Goal: Transaction & Acquisition: Purchase product/service

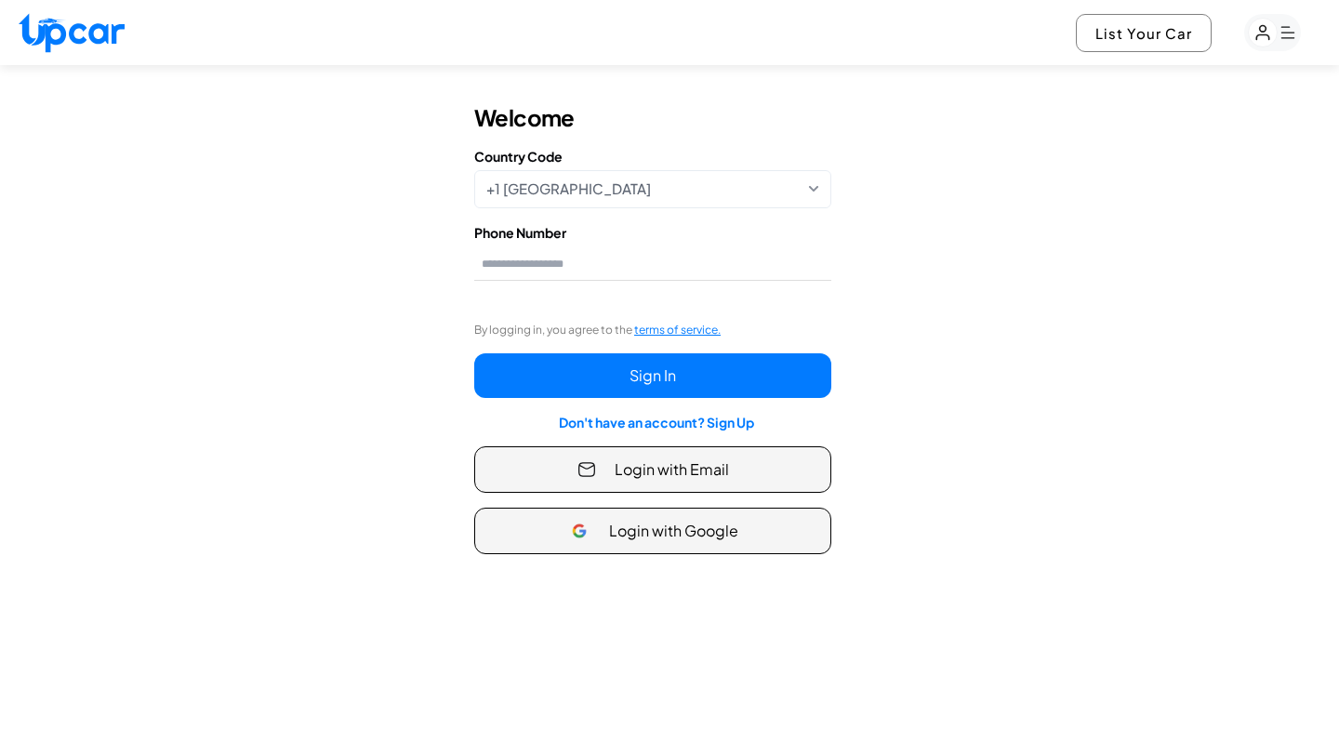
click at [1261, 44] on rect "button" at bounding box center [1263, 33] width 29 height 29
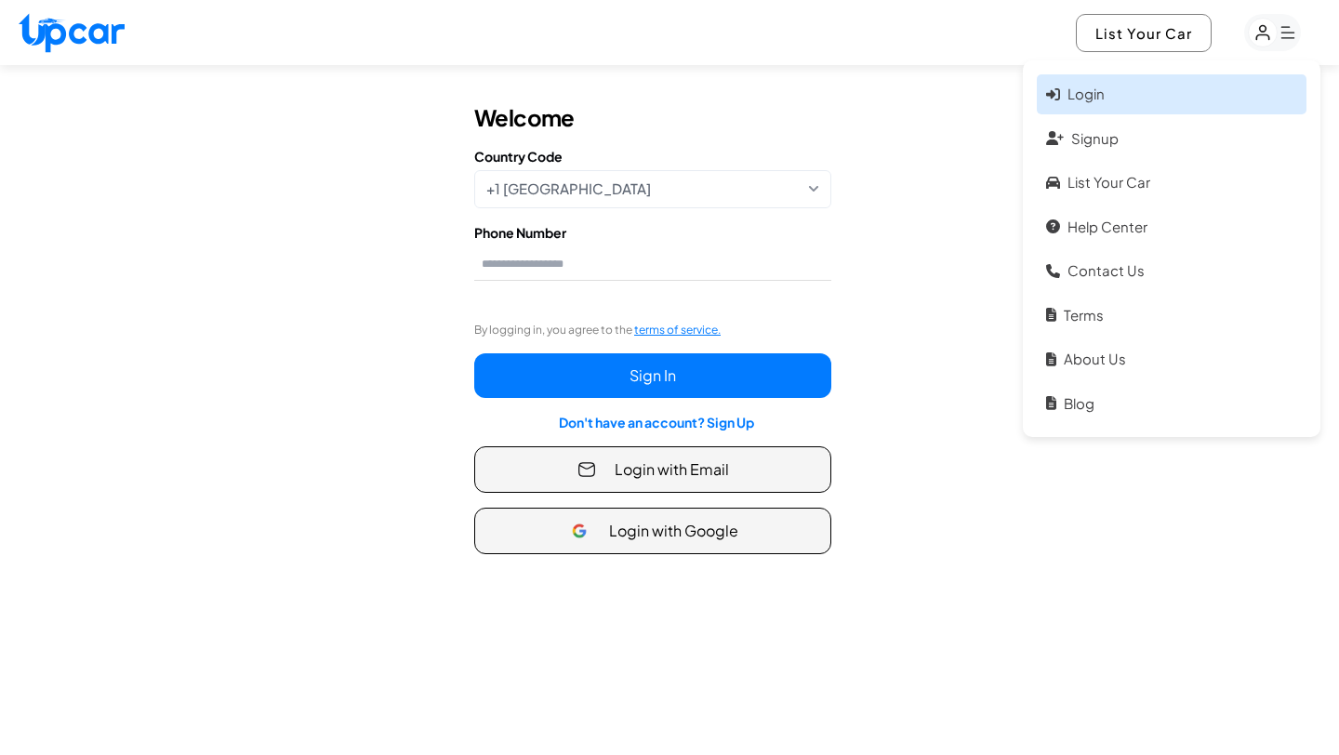
click at [1201, 82] on link "Login" at bounding box center [1172, 94] width 270 height 40
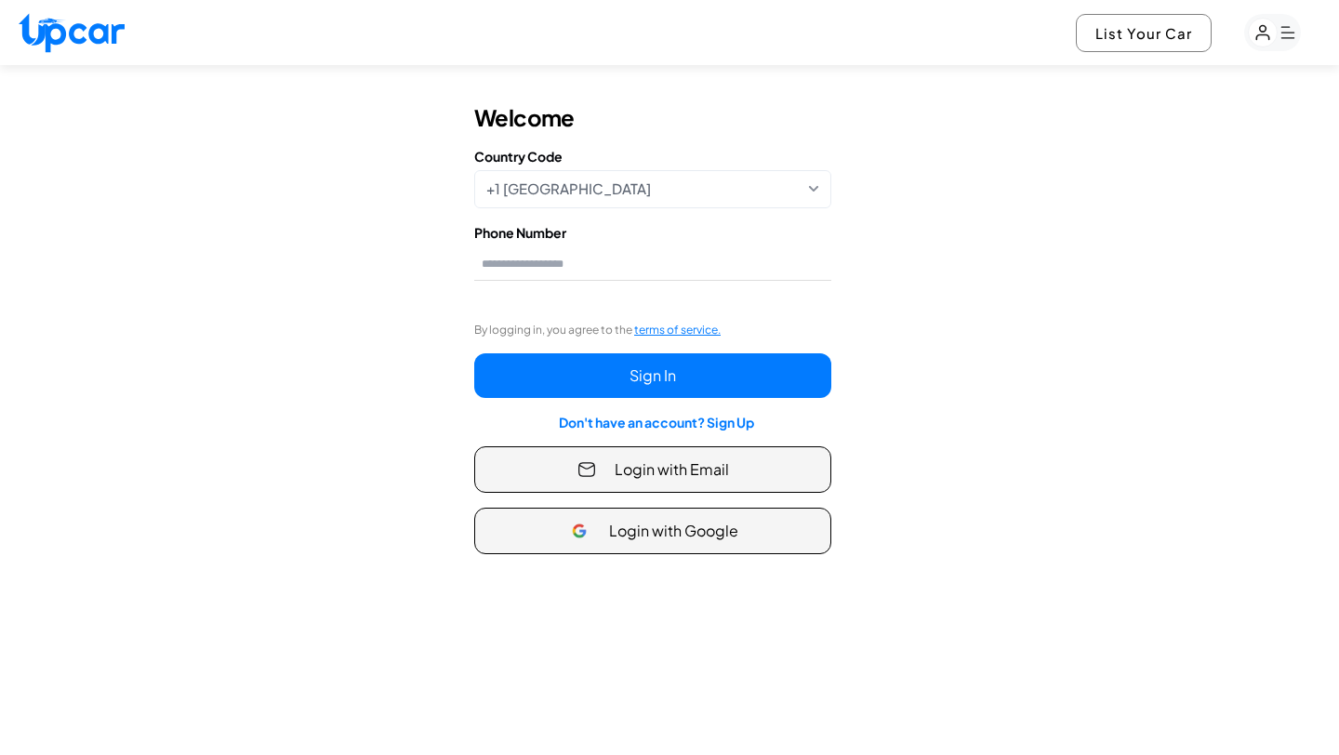
click at [99, 29] on img at bounding box center [72, 33] width 106 height 40
select select "********"
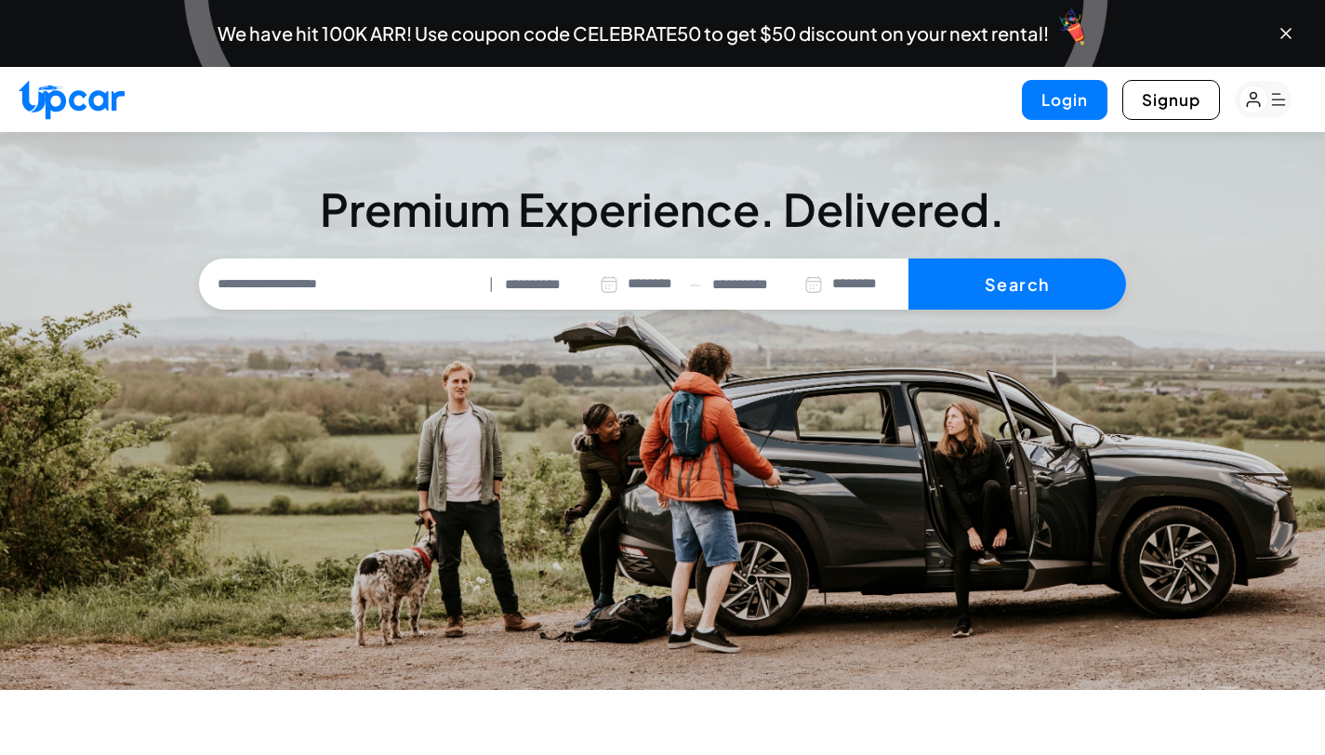
click at [403, 298] on input "text" at bounding box center [343, 284] width 279 height 39
click at [1084, 32] on img at bounding box center [1069, 24] width 60 height 60
click at [355, 270] on input "text" at bounding box center [343, 284] width 279 height 39
type input "*"
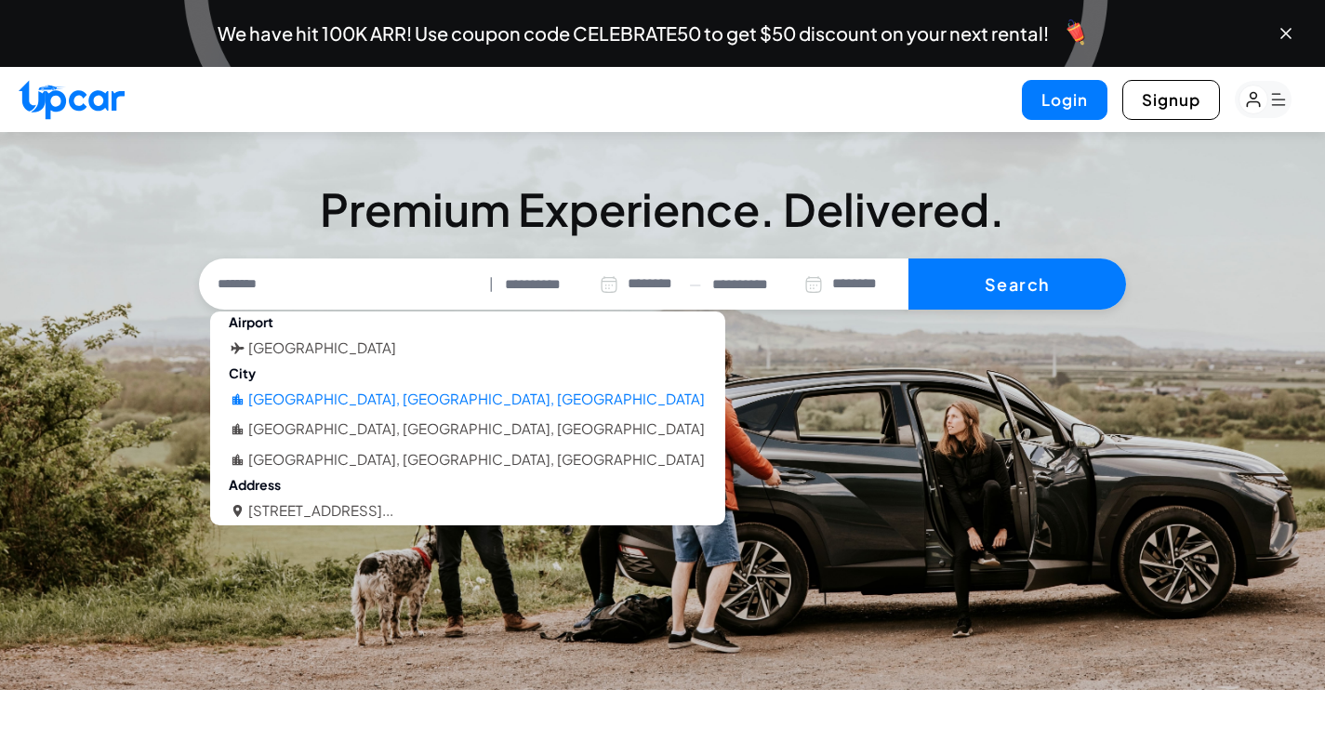
click at [316, 391] on li "Oakland, CA, USA" at bounding box center [476, 399] width 457 height 21
type input "**********"
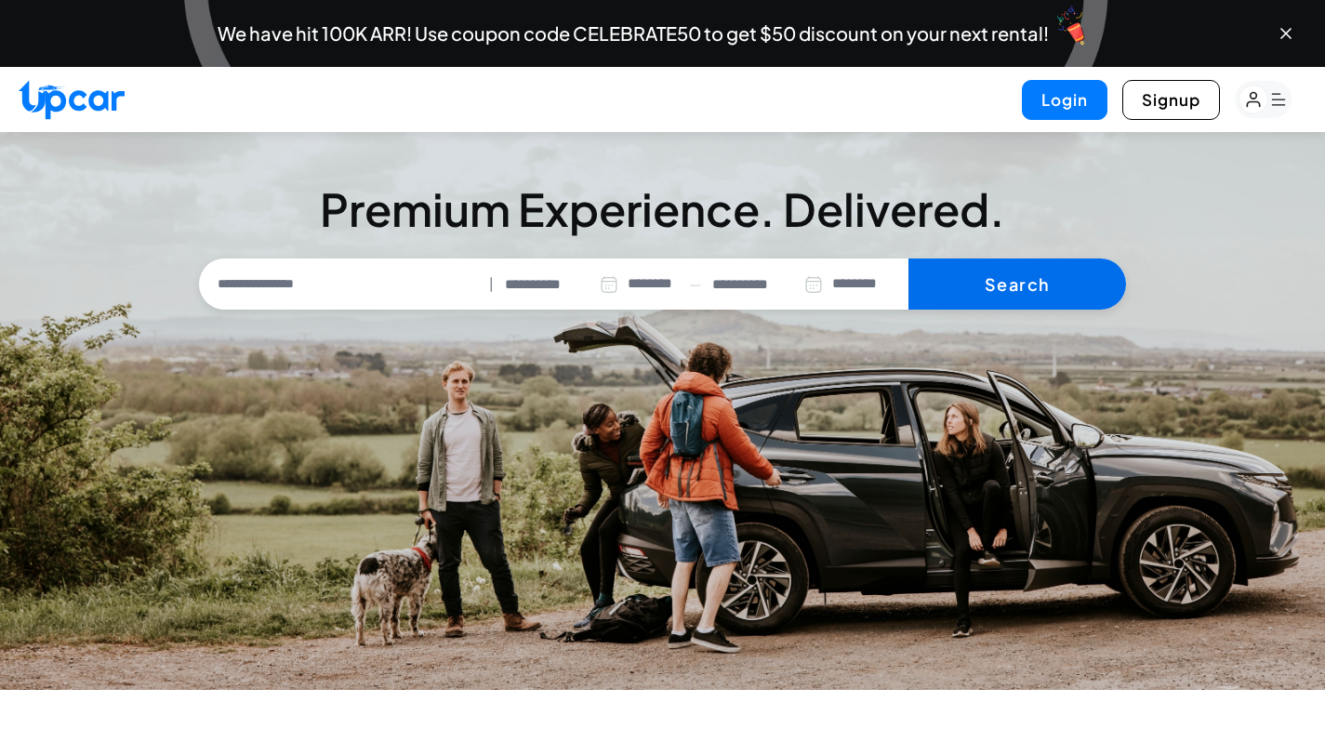
click at [966, 284] on button "Search" at bounding box center [1017, 284] width 218 height 52
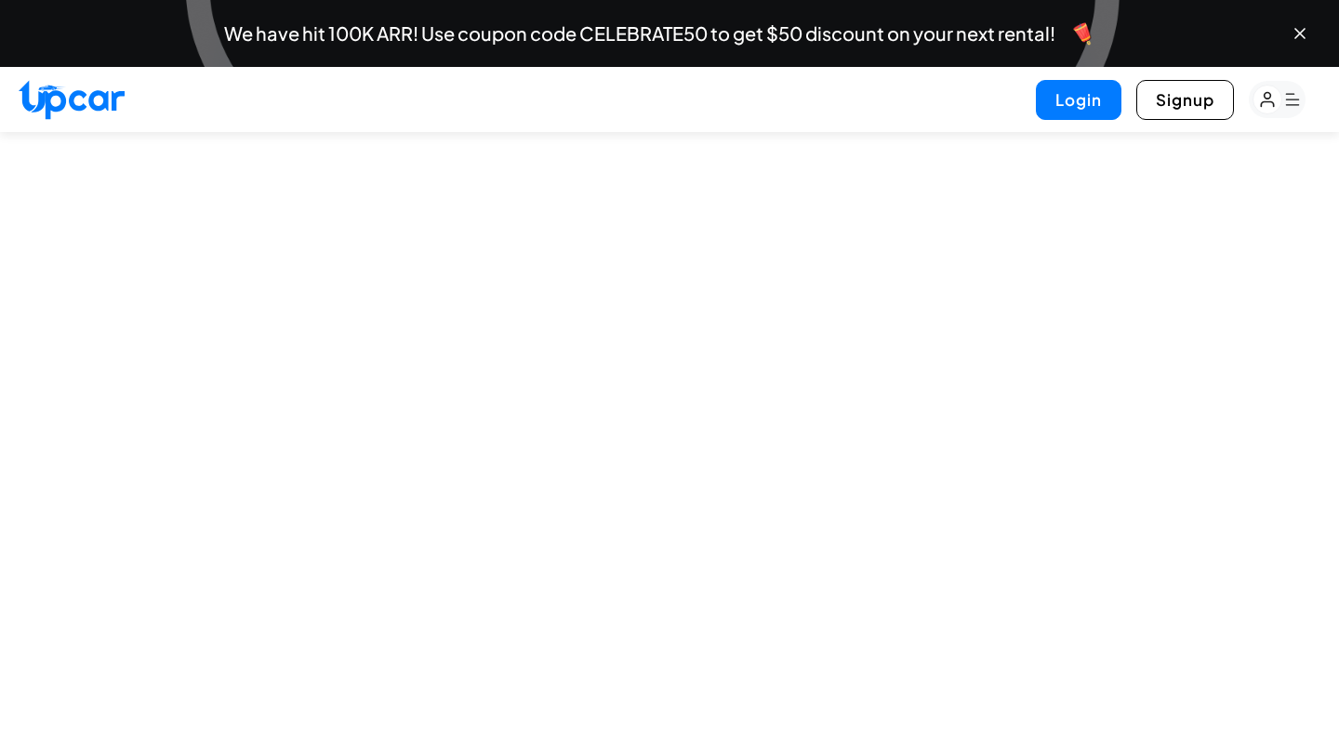
select select "********"
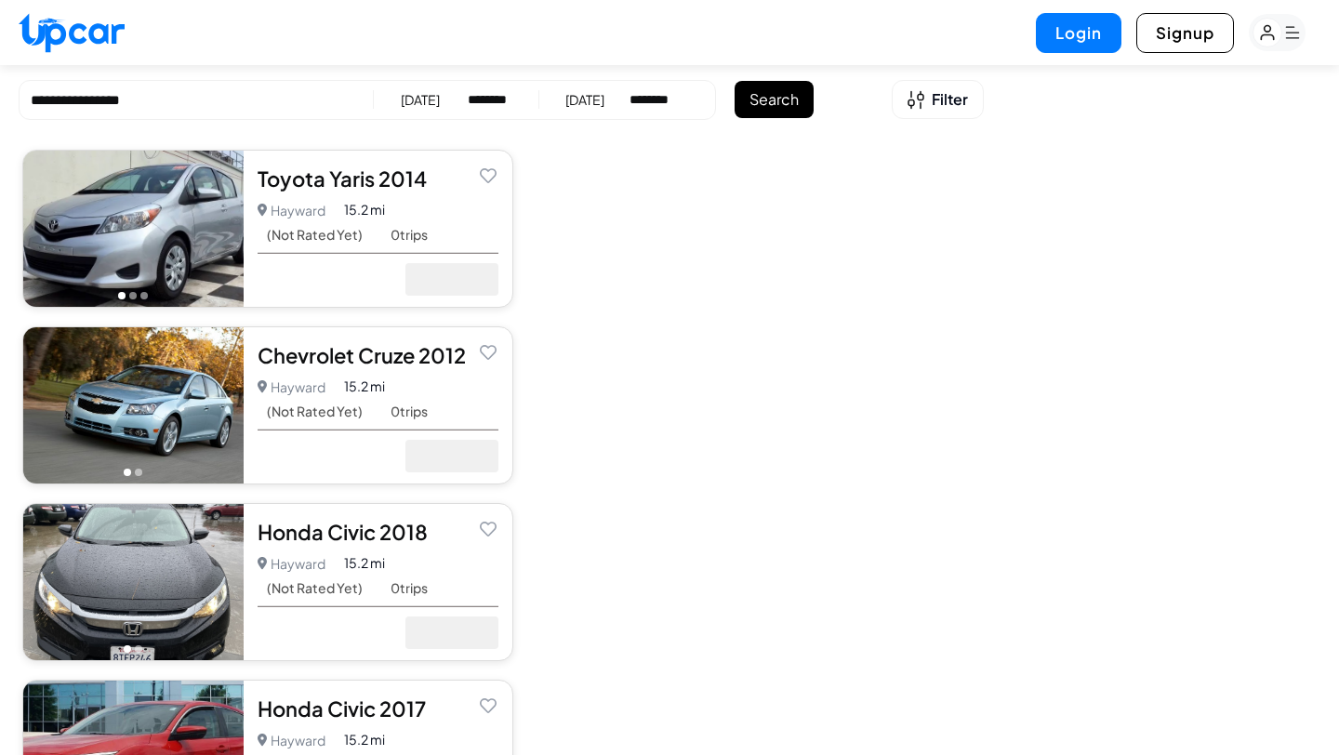
click at [309, 192] on div "Toyota Yaris 2014 5.0 Hayward Hayward • 0 trips 15.2 mi (Not Rated Yet) 0 trips" at bounding box center [378, 229] width 269 height 156
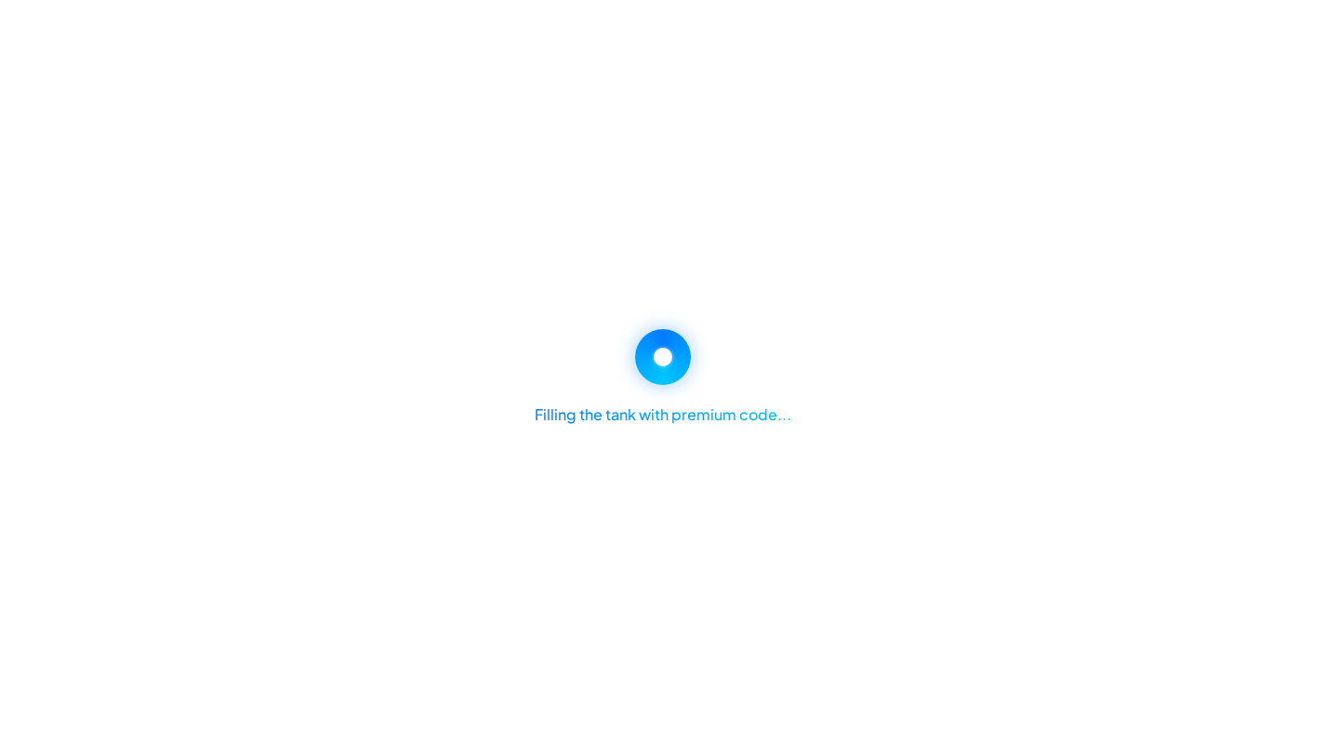
select select "********"
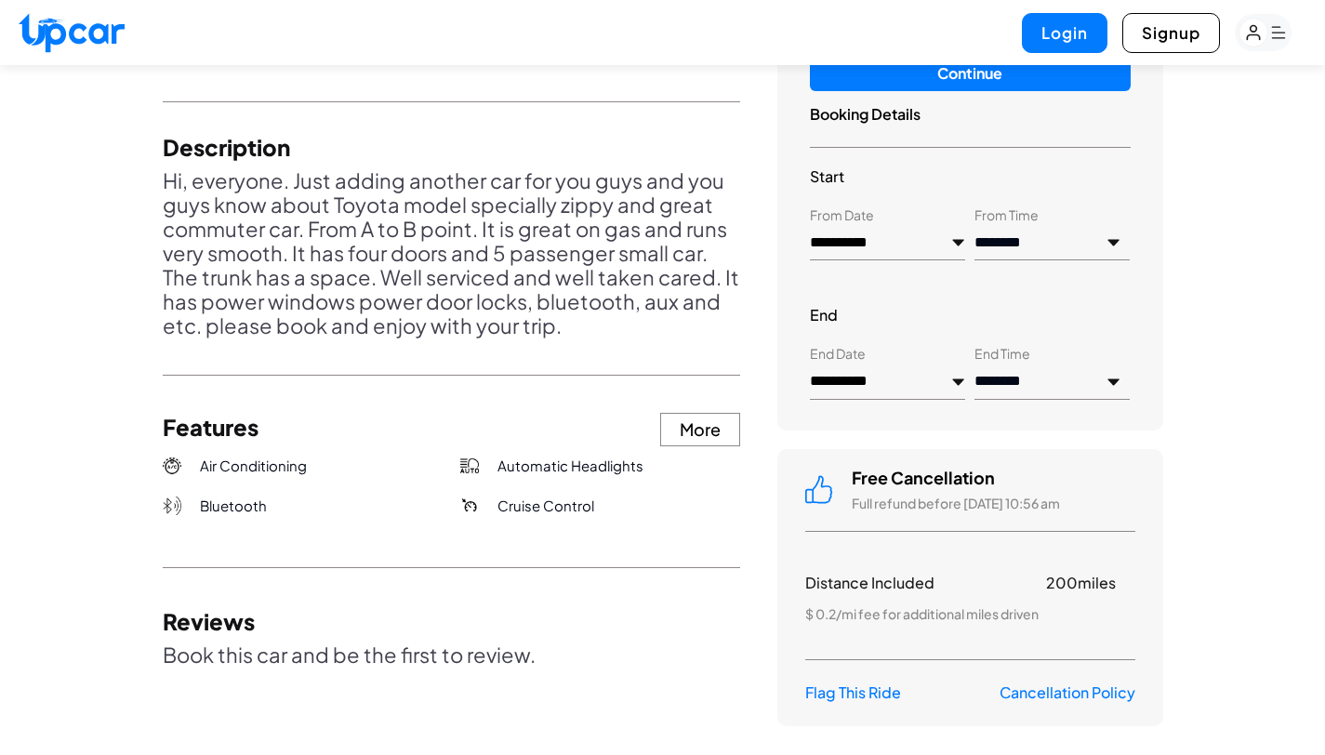
scroll to position [744, 0]
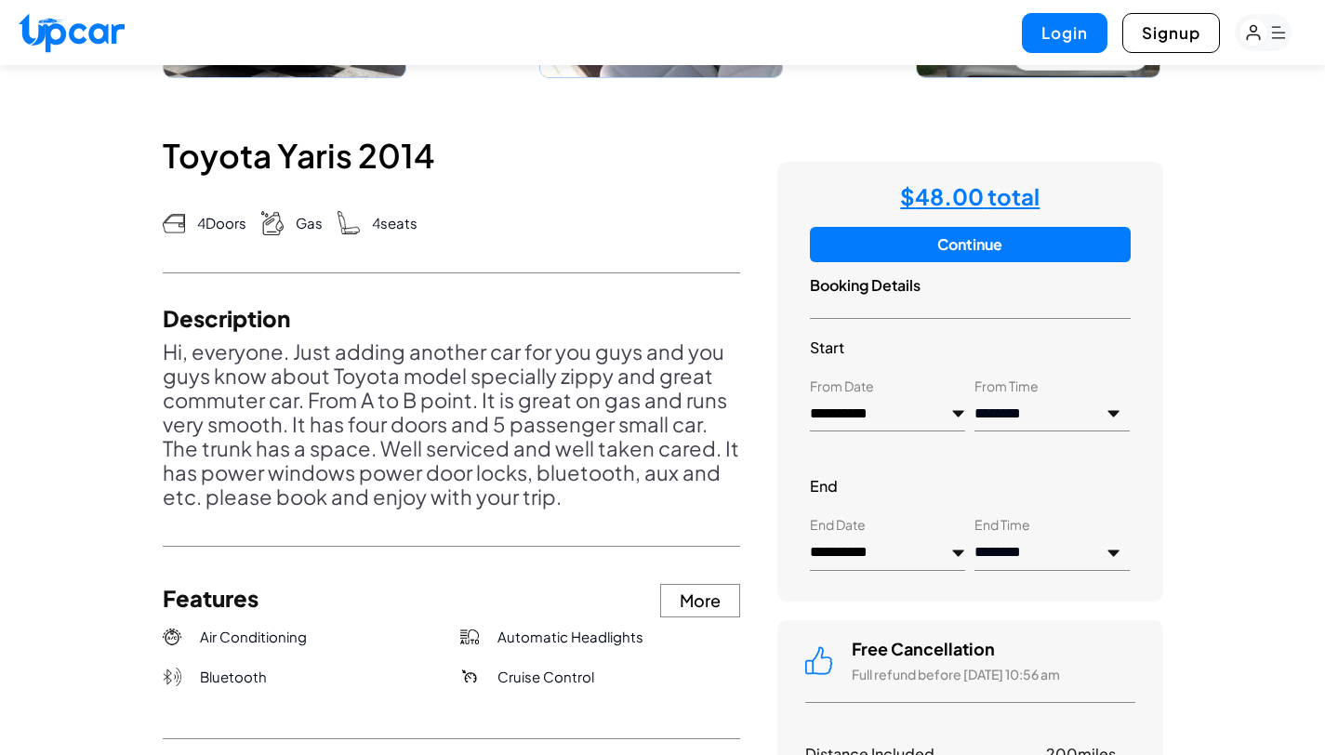
click at [1073, 251] on button "Continue" at bounding box center [970, 244] width 320 height 35
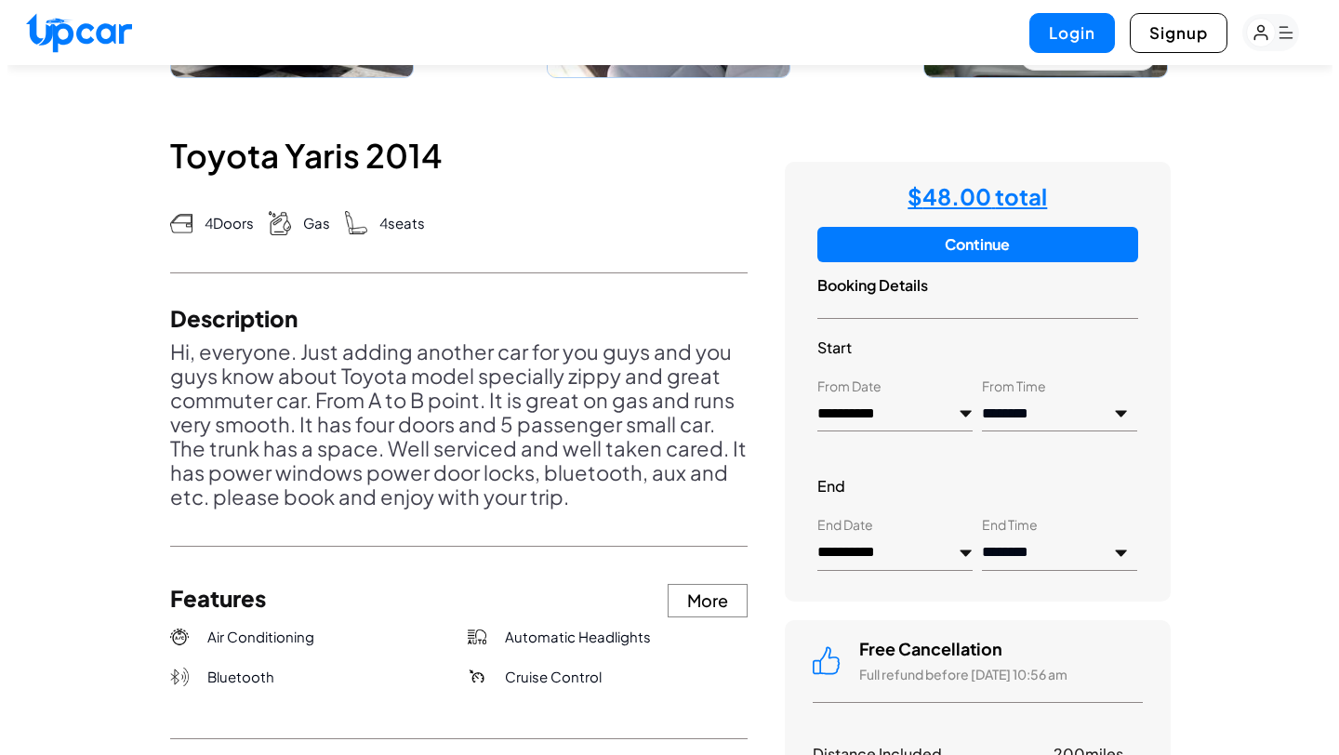
scroll to position [0, 0]
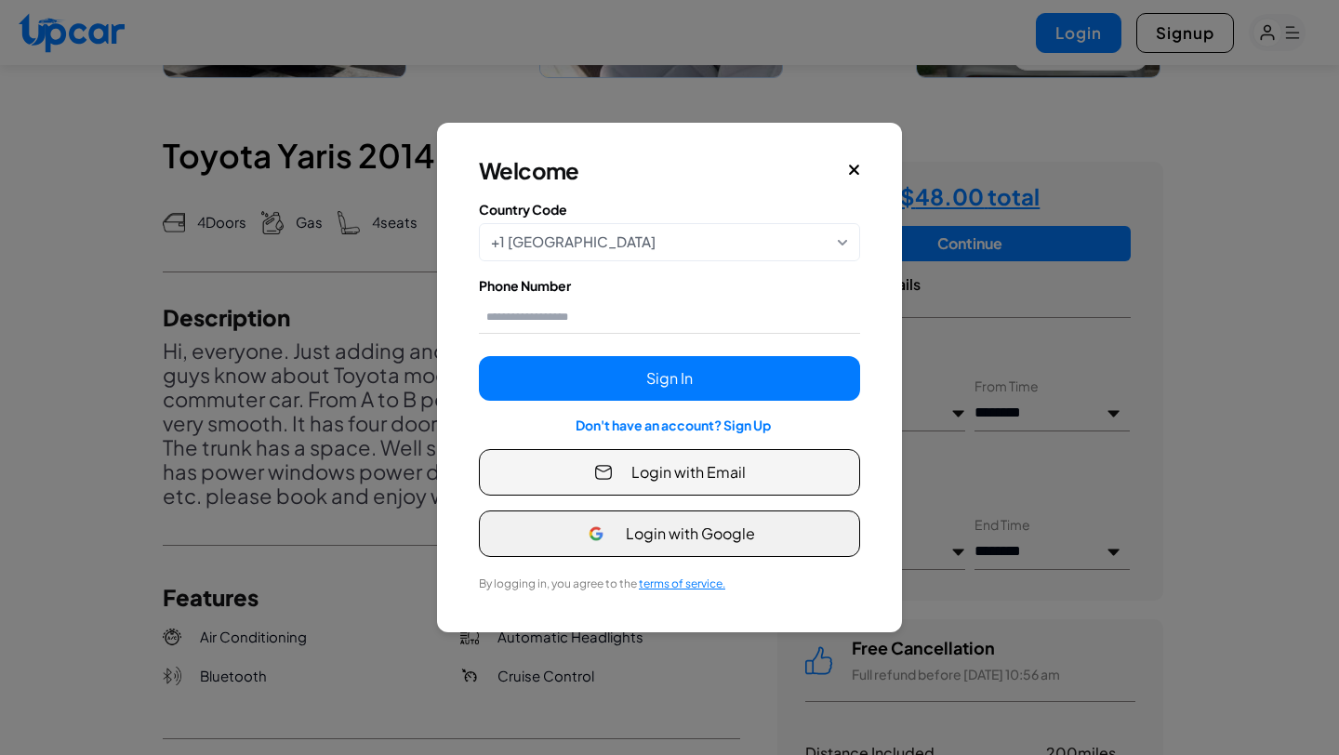
click at [732, 523] on span "Login with Google" at bounding box center [690, 534] width 129 height 22
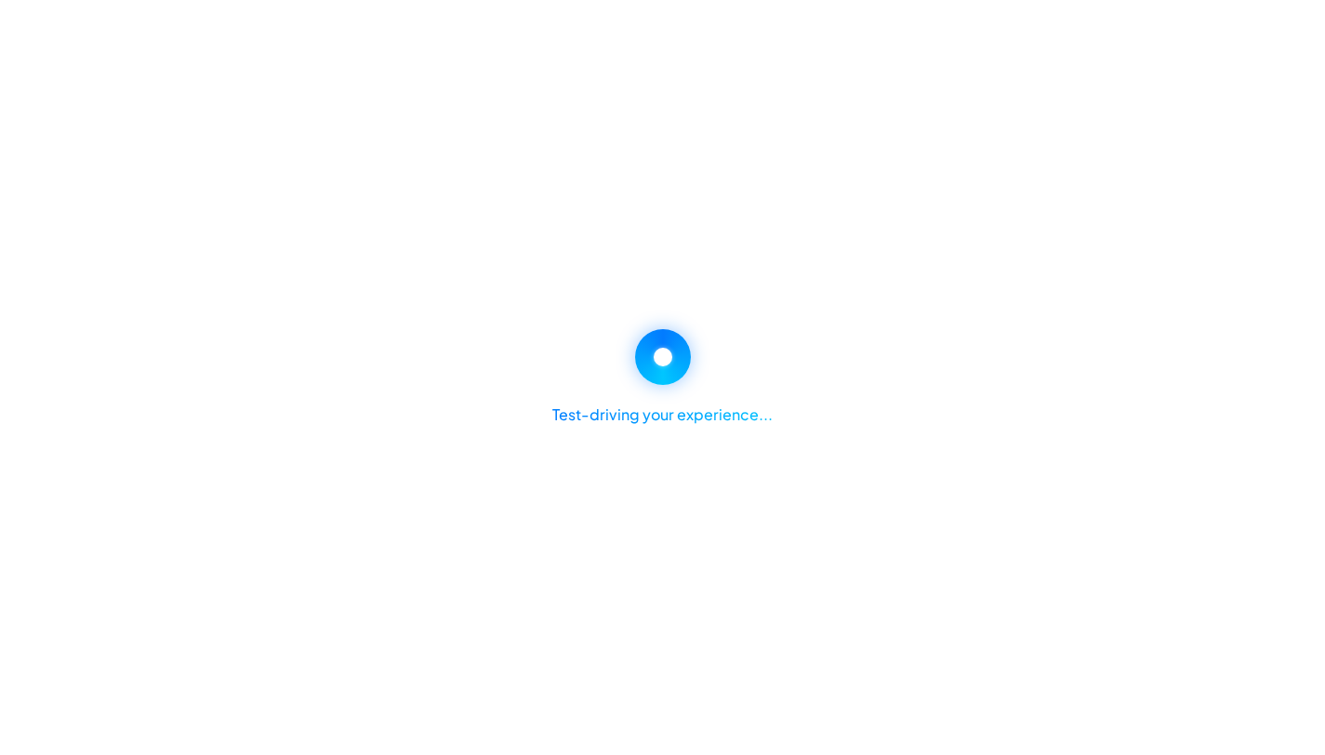
select select "*****"
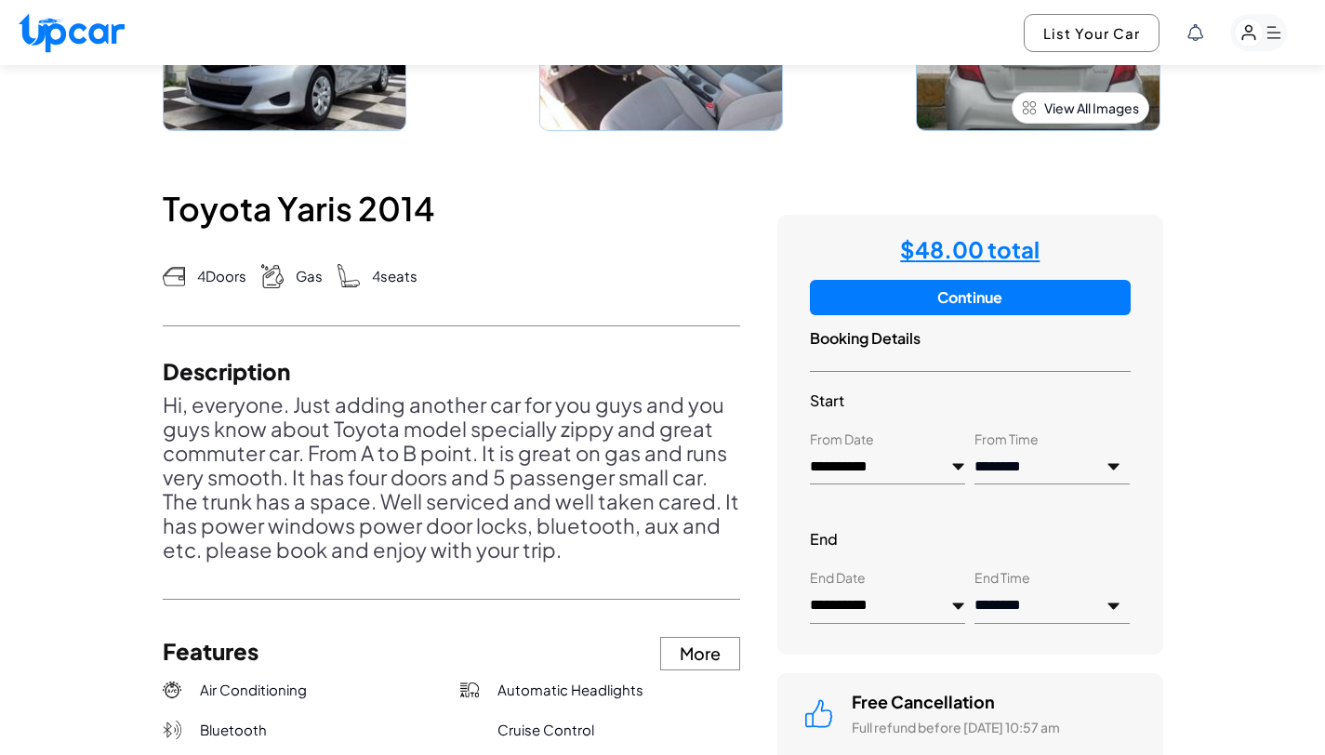
scroll to position [764, 0]
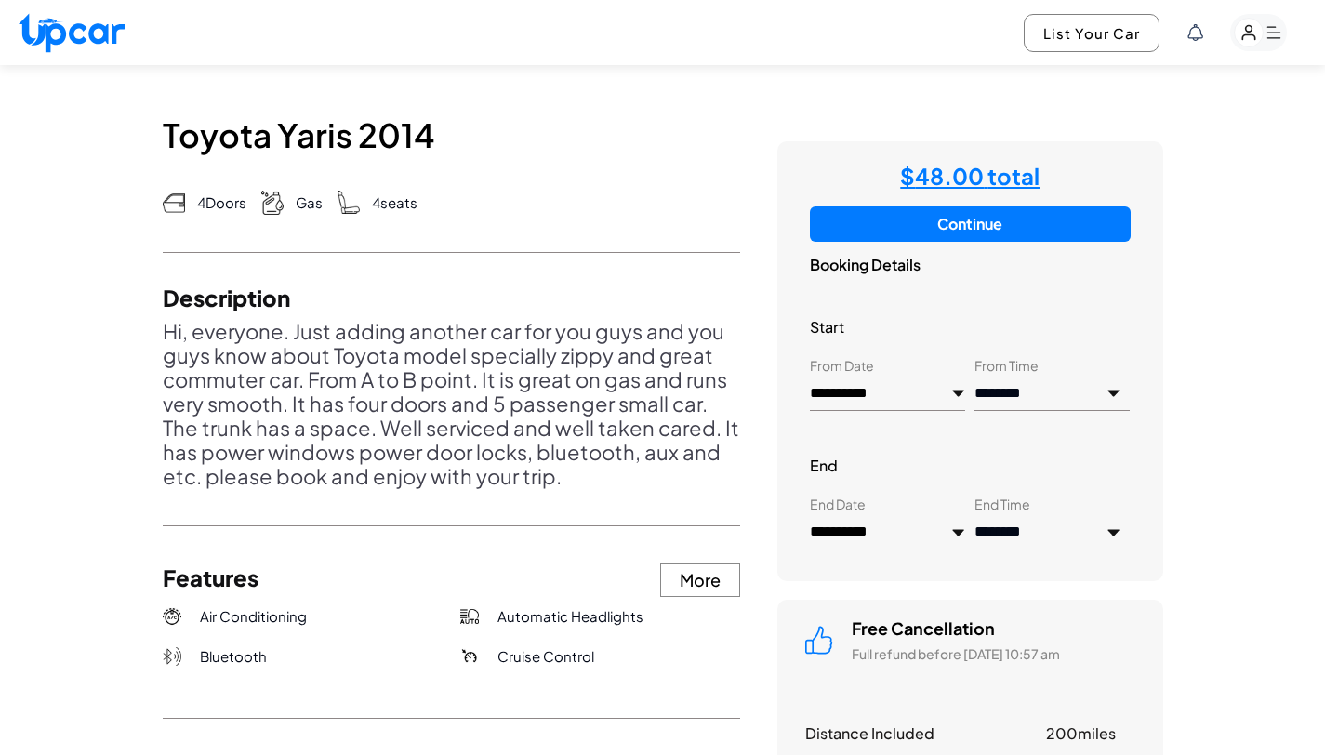
click at [1039, 232] on button "Continue" at bounding box center [970, 223] width 320 height 35
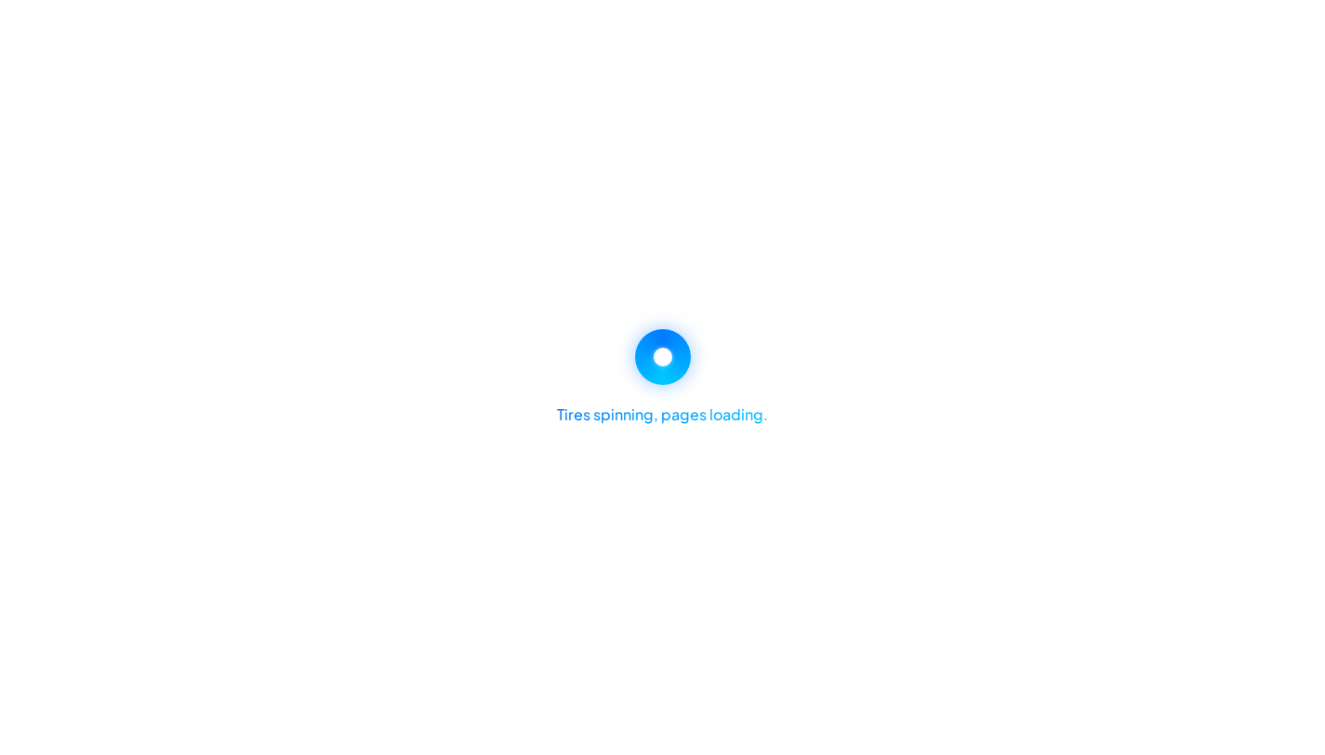
select select "********"
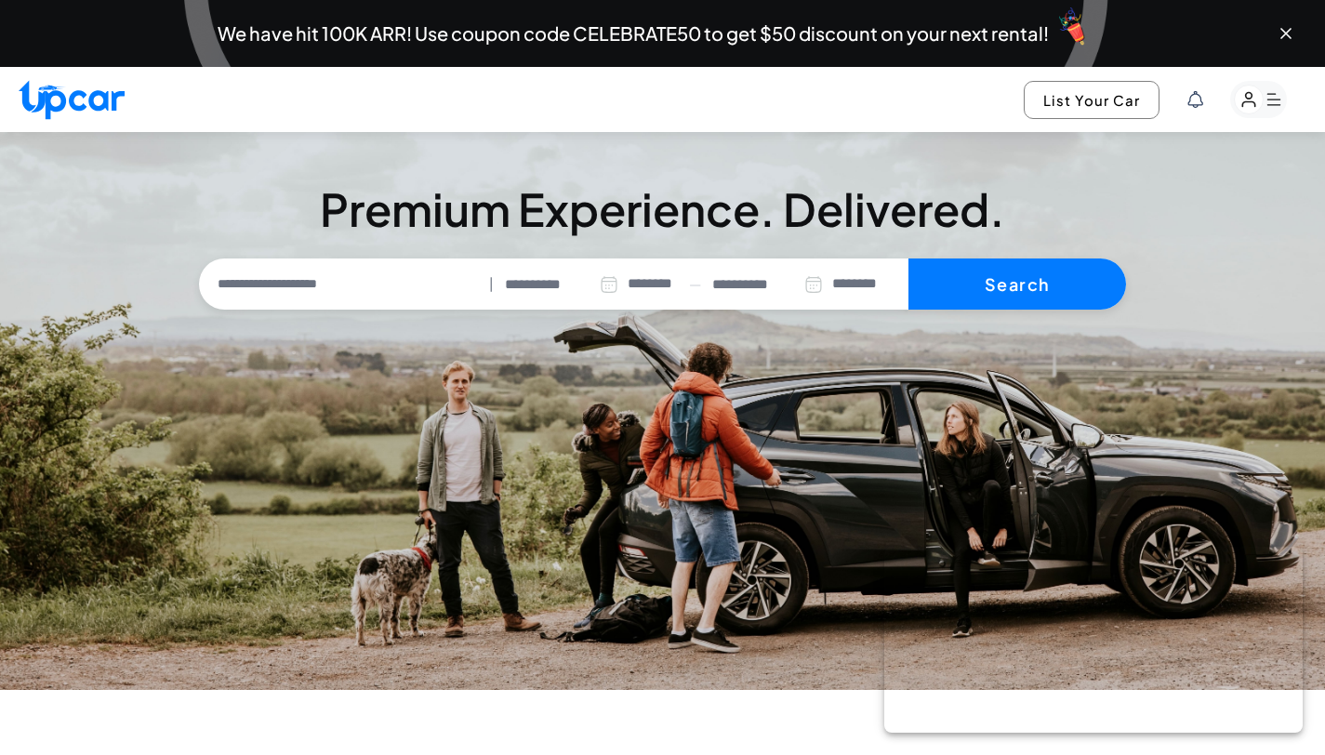
click at [327, 280] on input "text" at bounding box center [343, 284] width 279 height 39
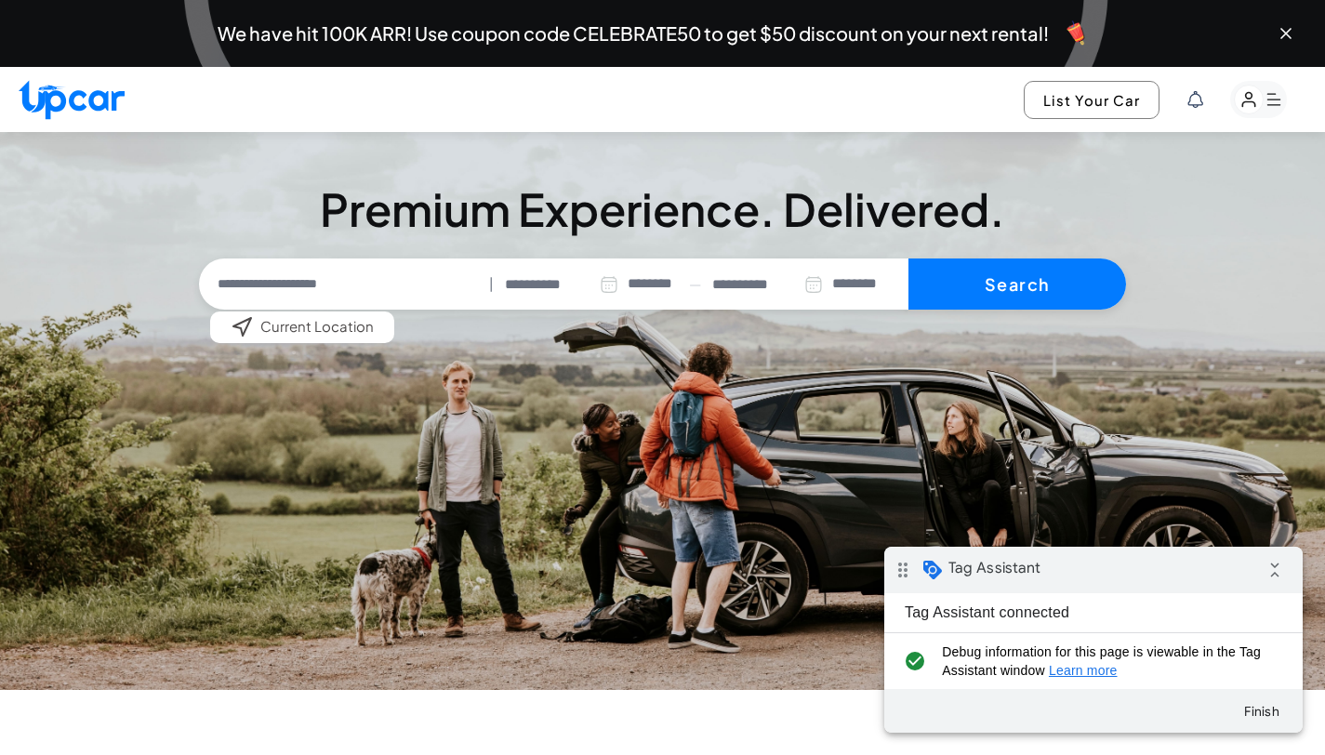
click at [332, 290] on input "text" at bounding box center [343, 284] width 279 height 39
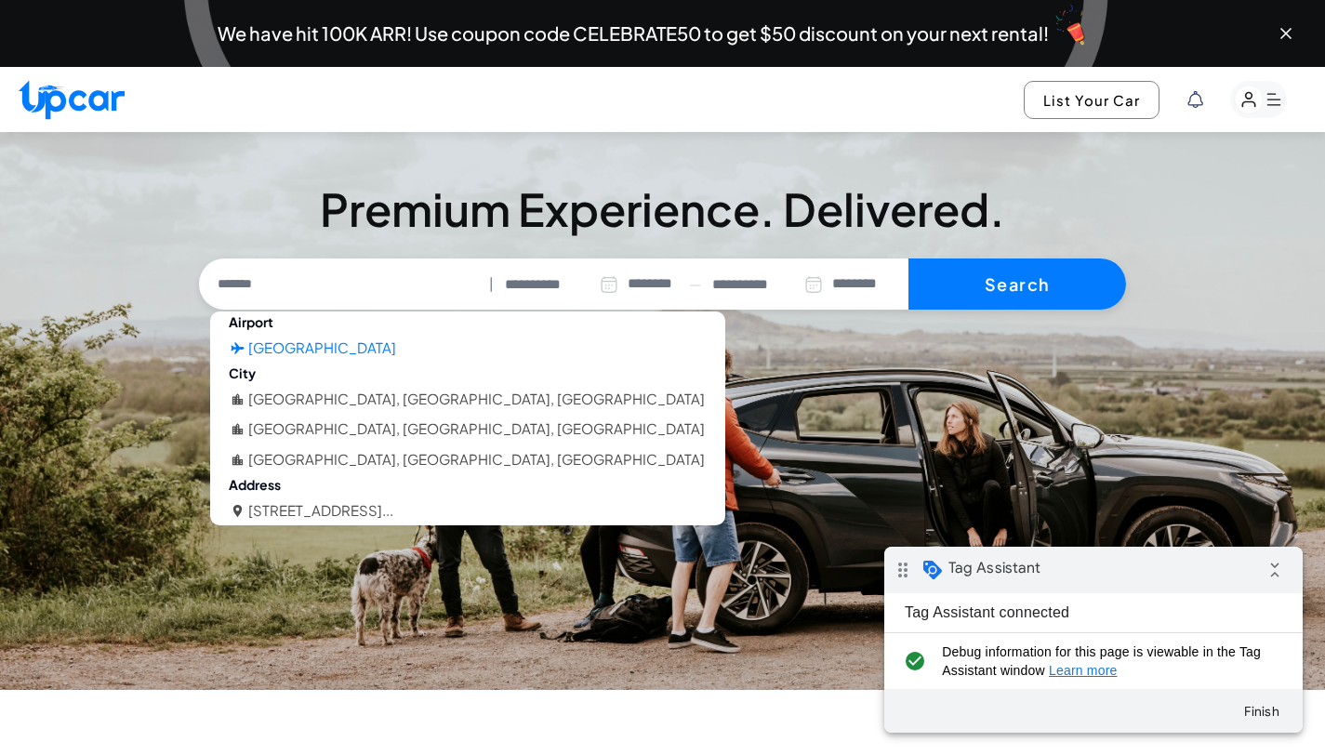
click at [346, 353] on li "Oakland International Airport" at bounding box center [322, 348] width 148 height 21
type input "**********"
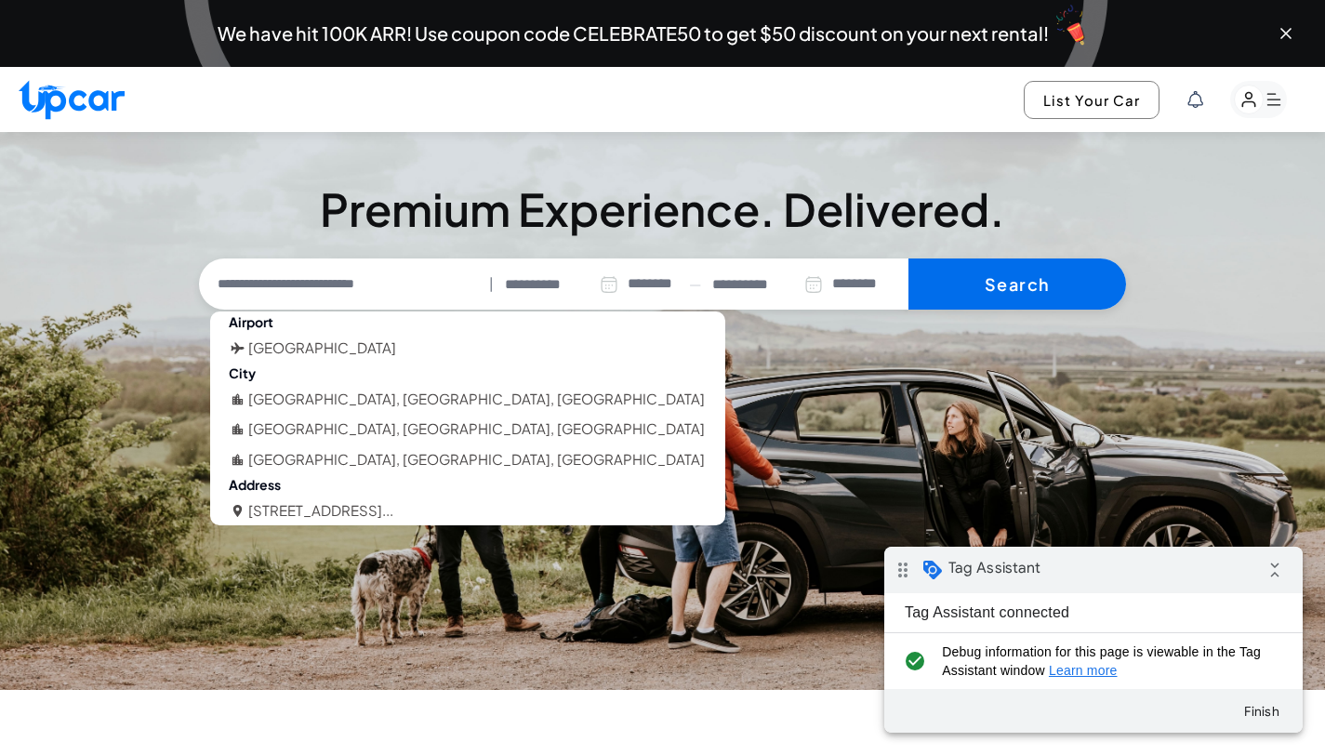
click at [973, 290] on button "Search" at bounding box center [1017, 284] width 218 height 52
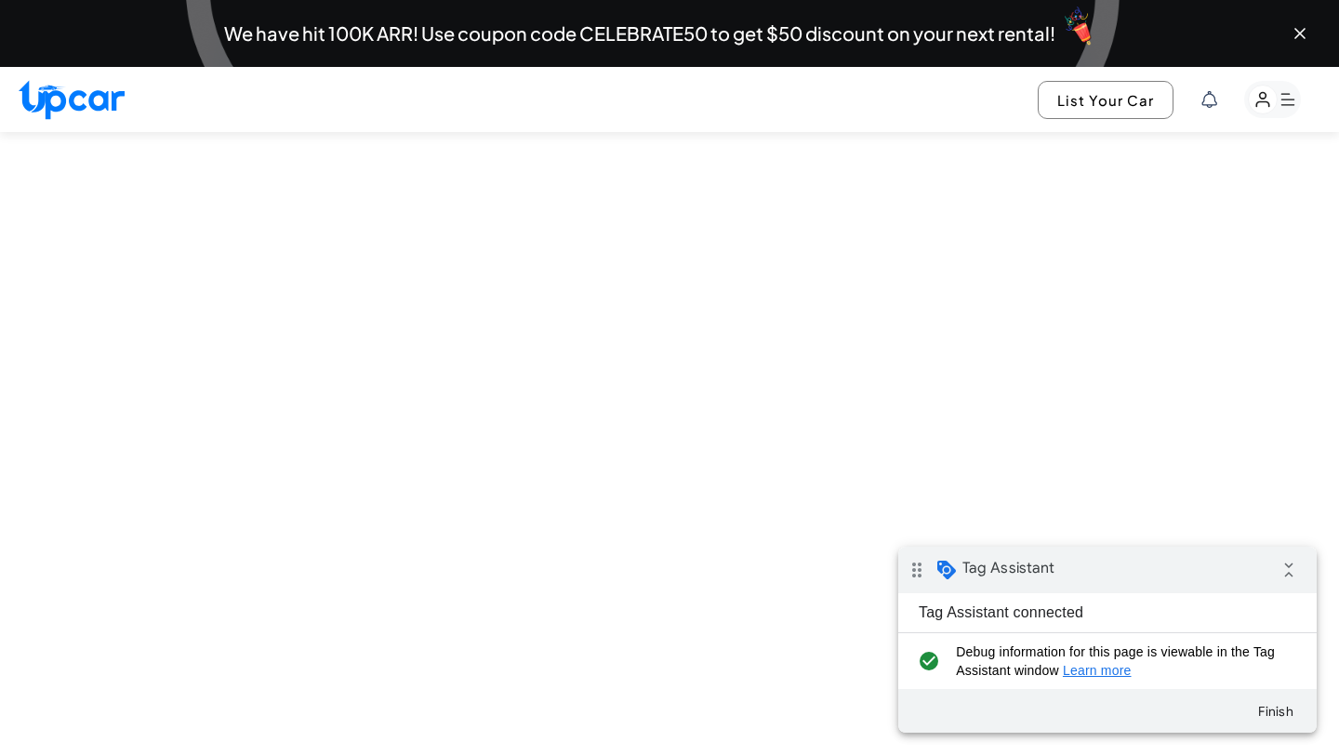
select select "********"
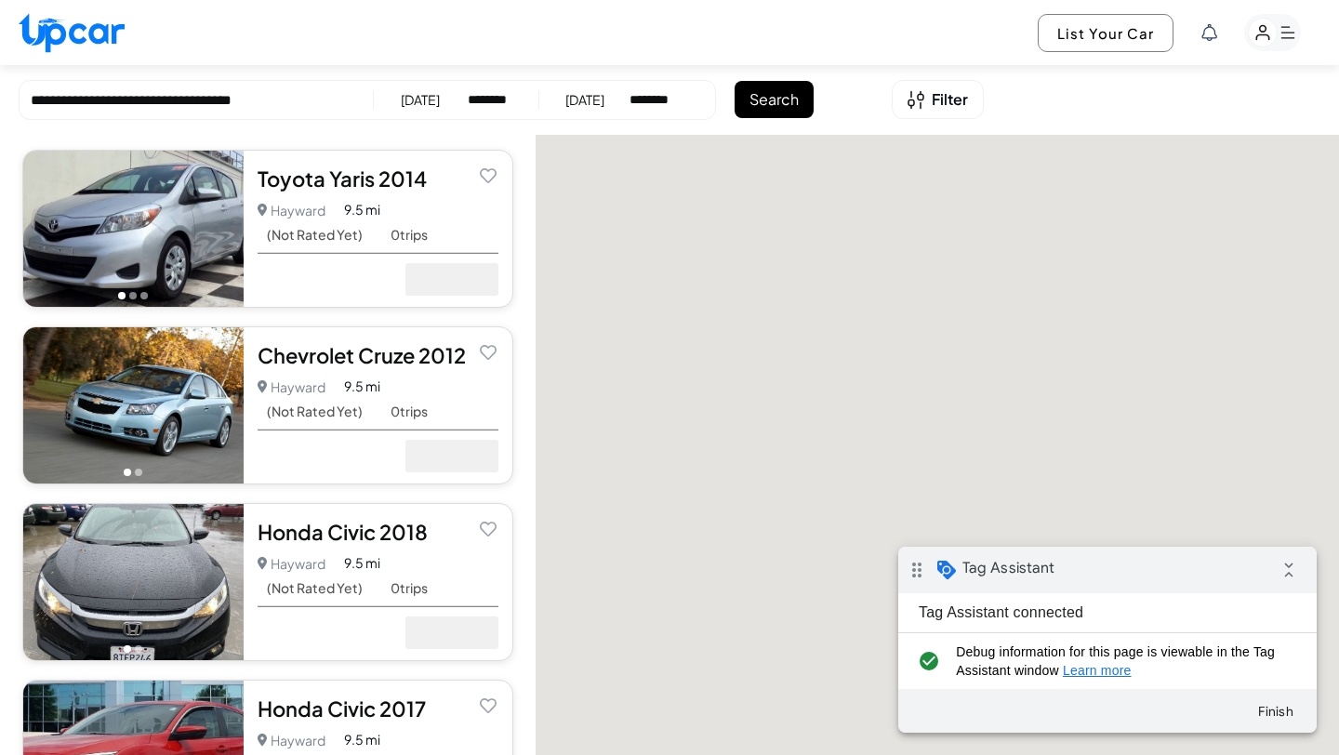
click at [313, 167] on div "Toyota Yaris 2014" at bounding box center [378, 179] width 241 height 28
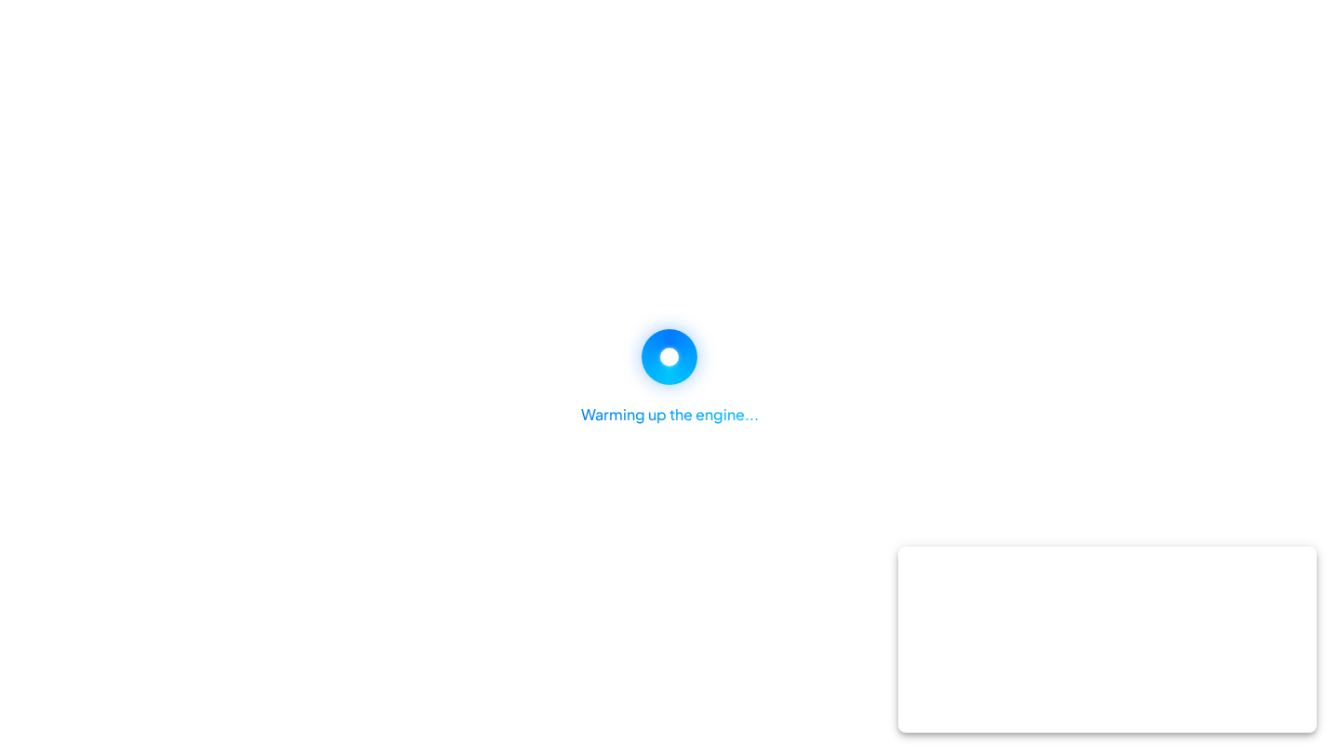
select select "********"
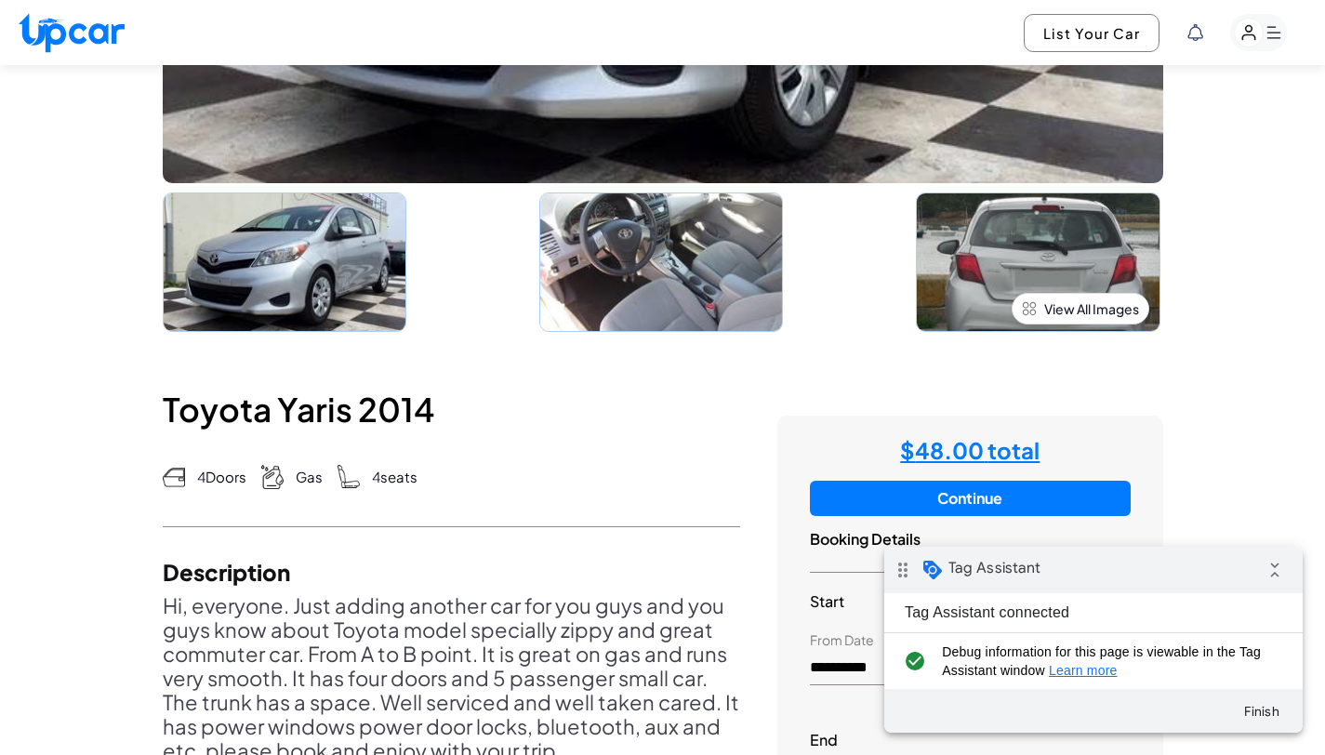
scroll to position [491, 0]
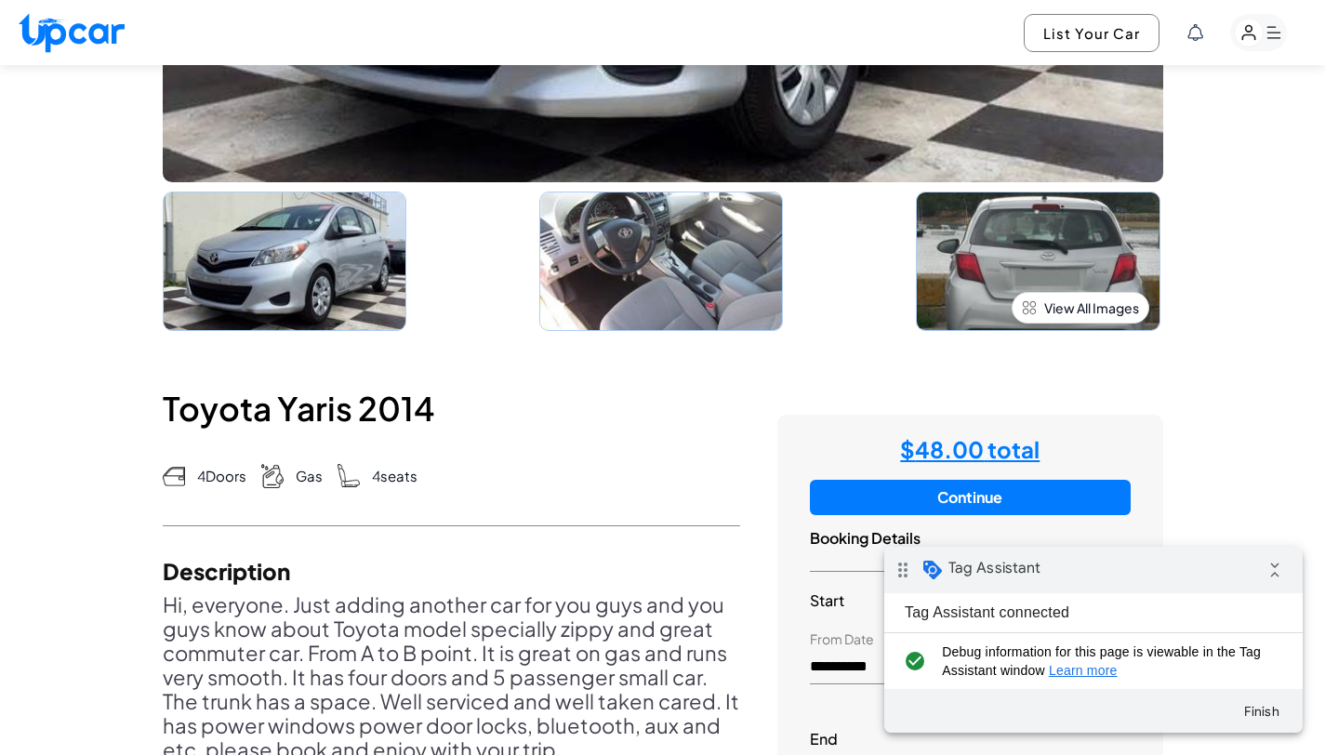
click at [995, 486] on button "Continue" at bounding box center [970, 497] width 320 height 35
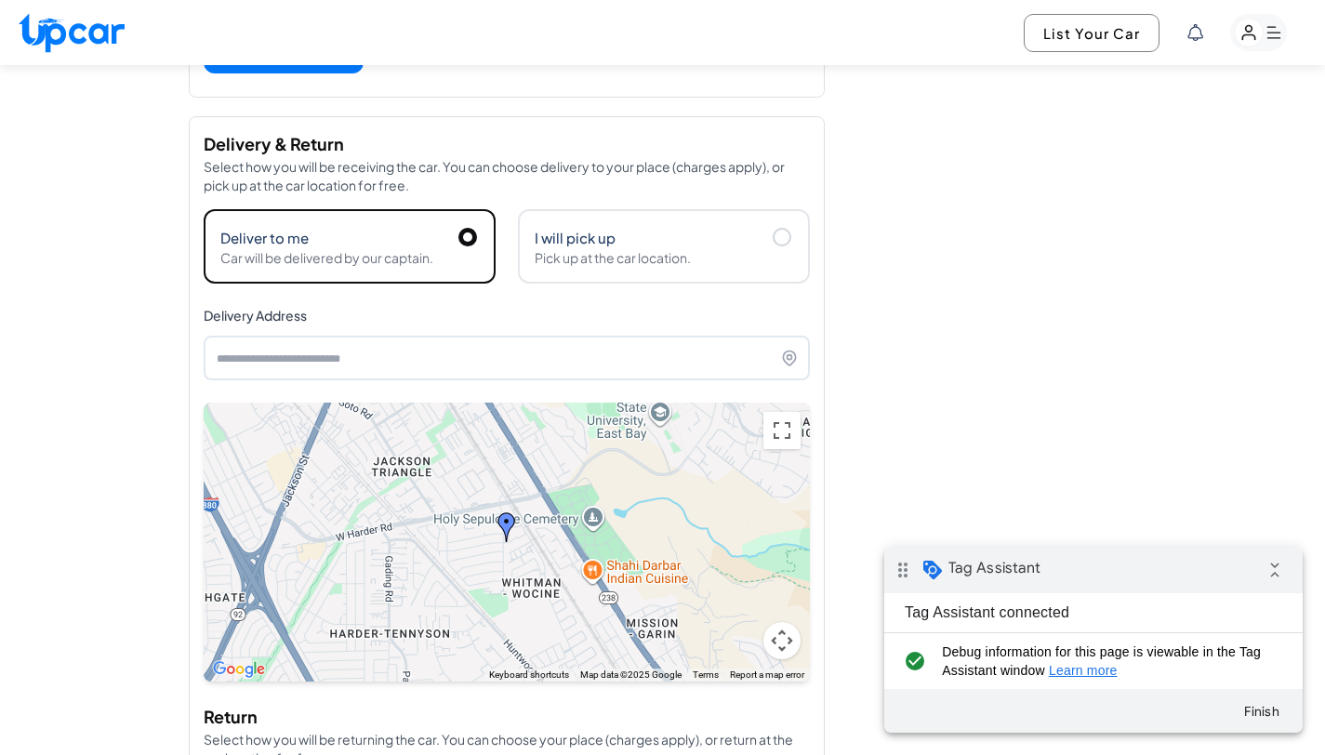
scroll to position [786, 0]
click at [762, 239] on div "I will pick up" at bounding box center [664, 235] width 258 height 22
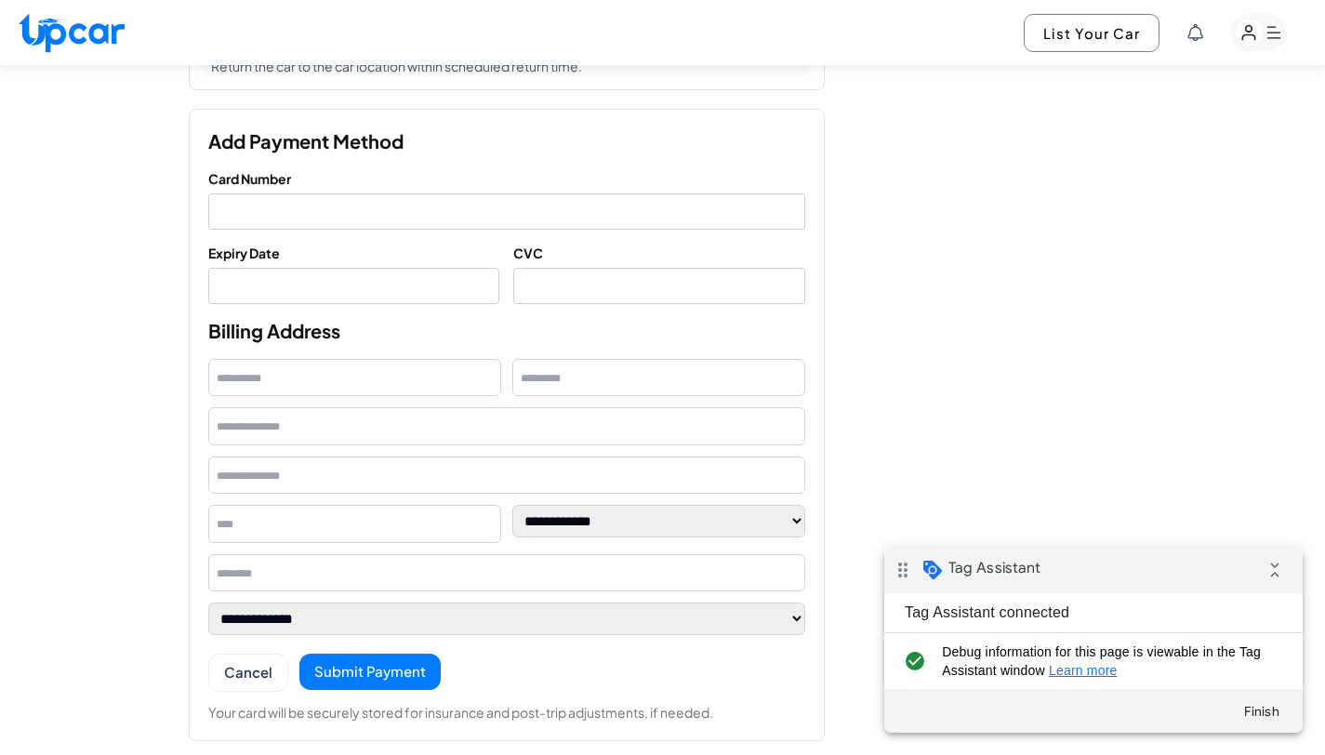
scroll to position [1489, 0]
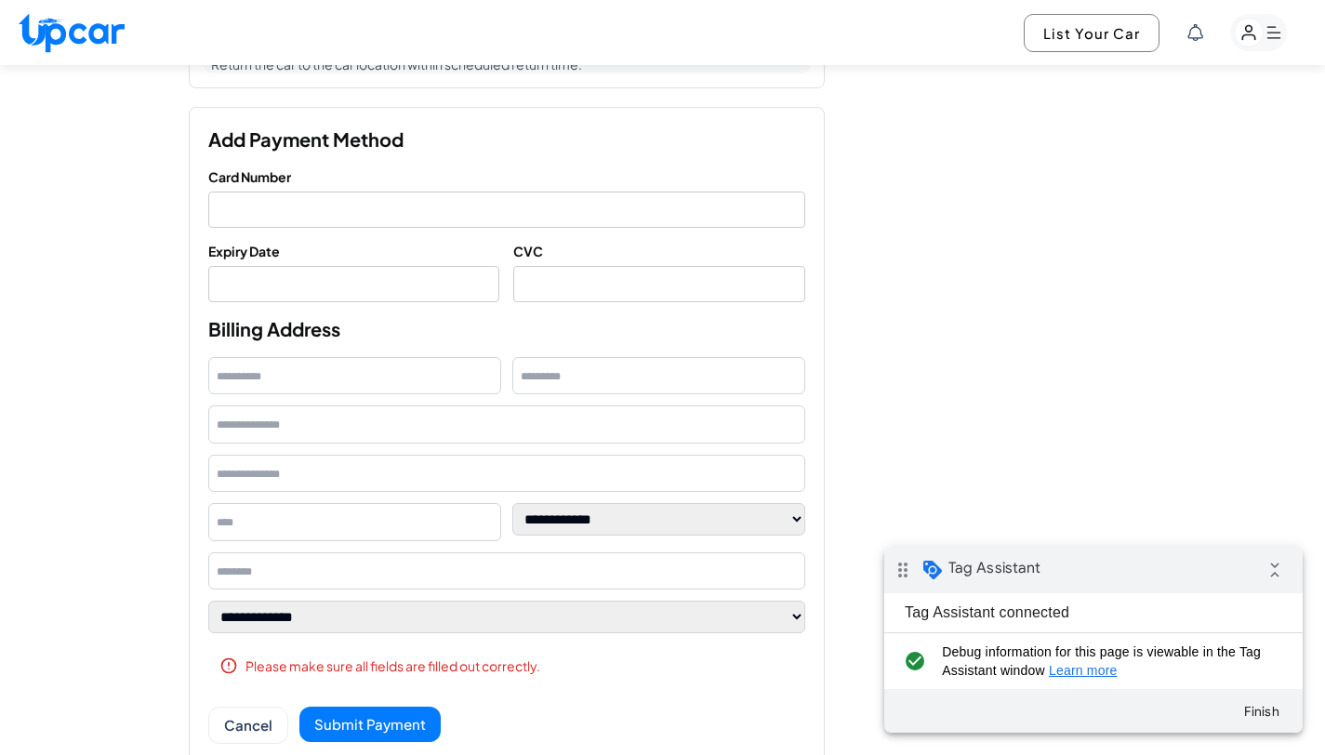
click at [351, 199] on div at bounding box center [506, 210] width 597 height 36
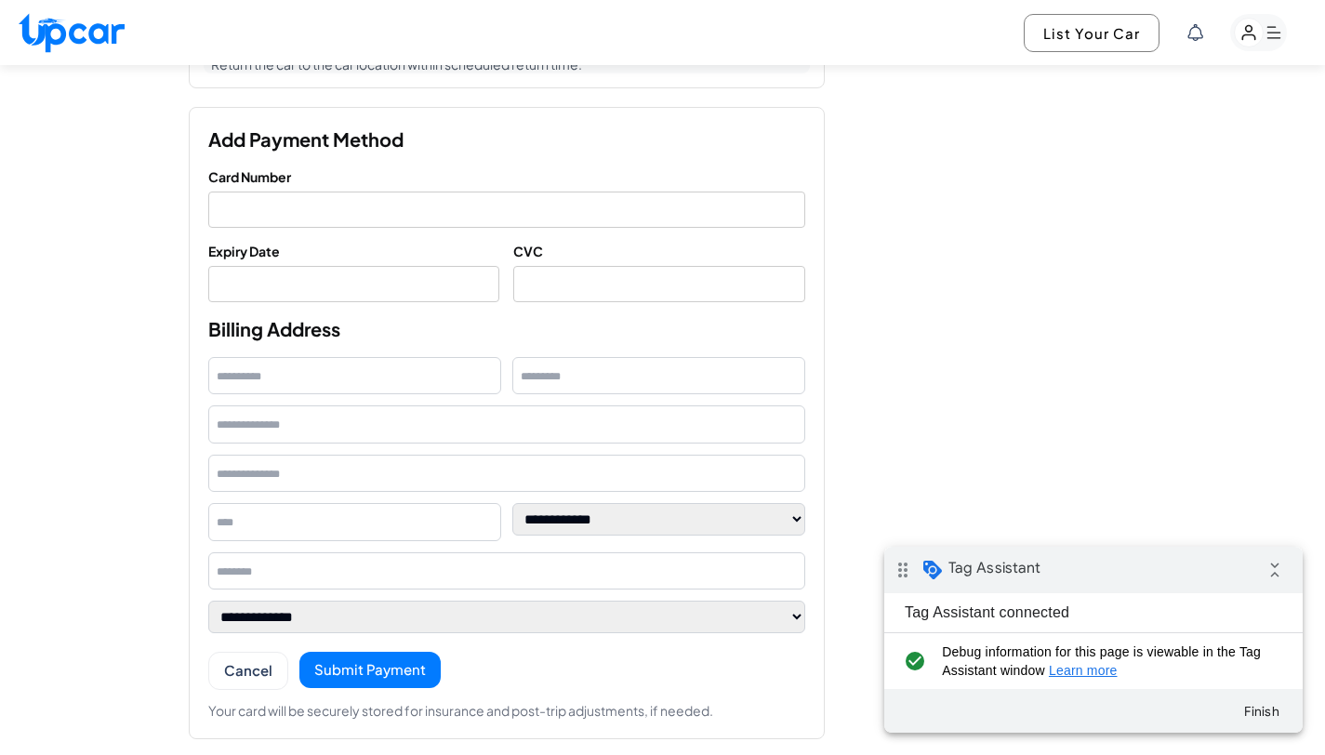
click at [349, 292] on div at bounding box center [354, 284] width 292 height 36
click at [273, 364] on input "text" at bounding box center [354, 376] width 293 height 38
type input "****"
drag, startPoint x: 513, startPoint y: 366, endPoint x: 528, endPoint y: 372, distance: 15.9
click at [518, 369] on input "text" at bounding box center [658, 376] width 293 height 38
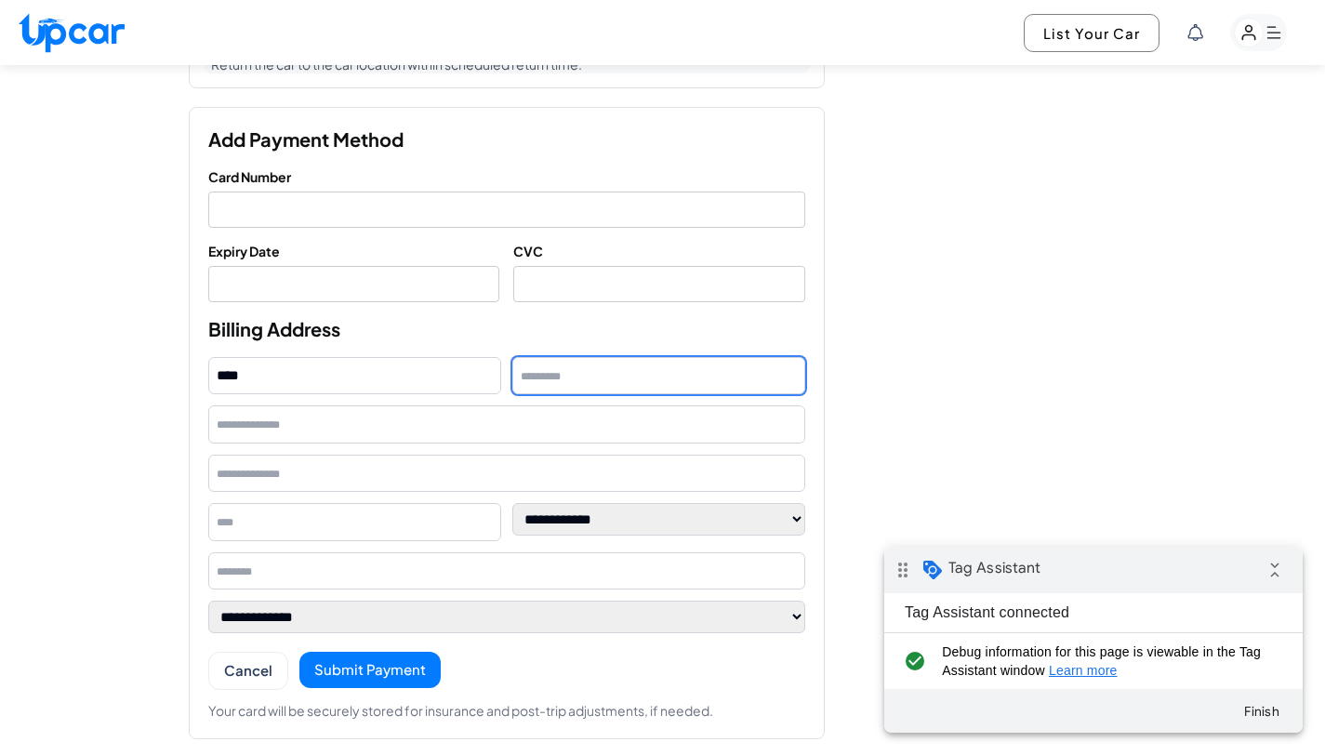
type input "****"
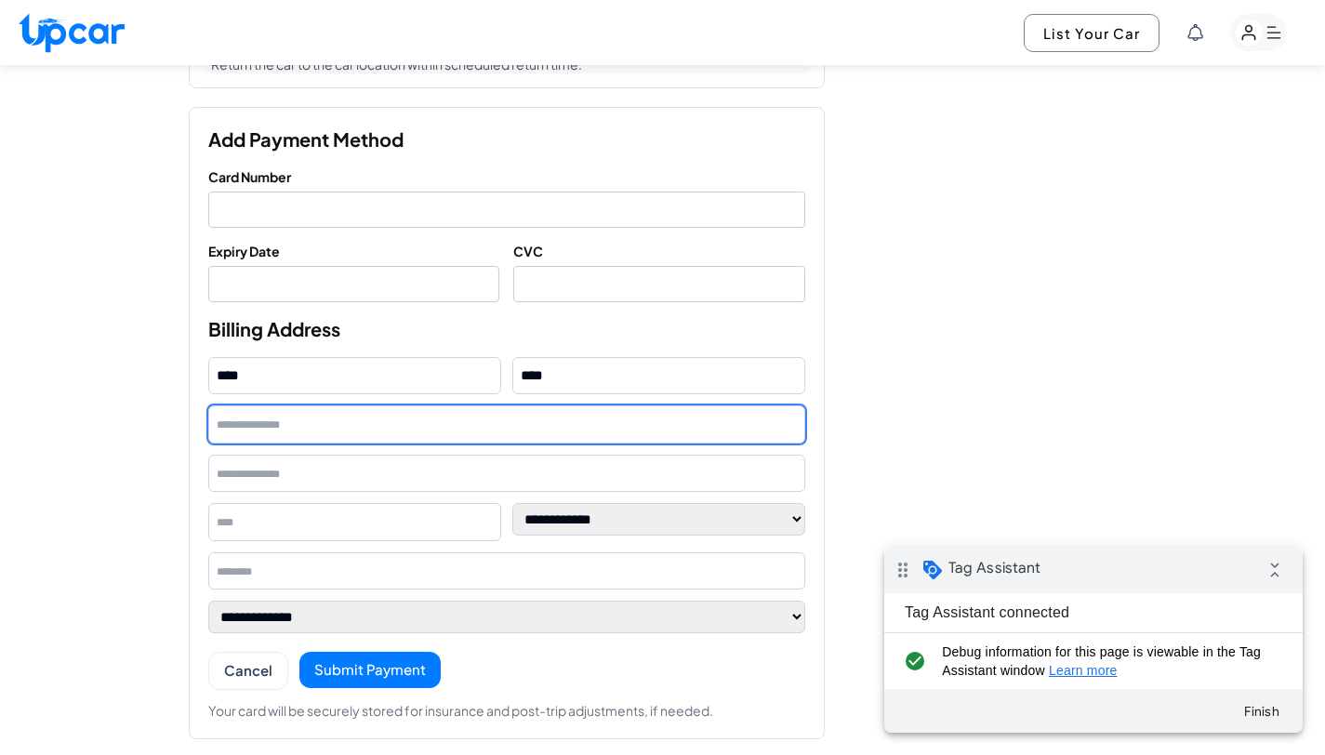
click at [418, 430] on input "text" at bounding box center [506, 424] width 597 height 38
type input "*******"
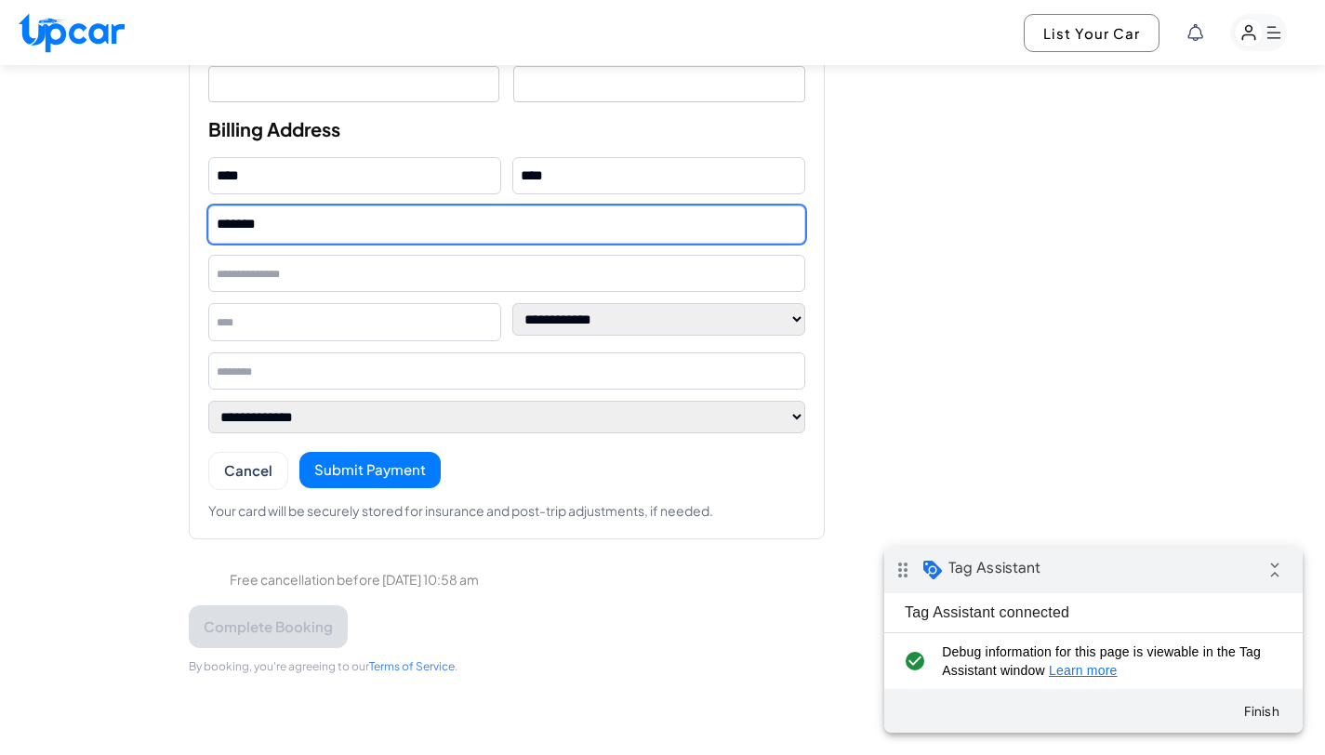
scroll to position [1723, 0]
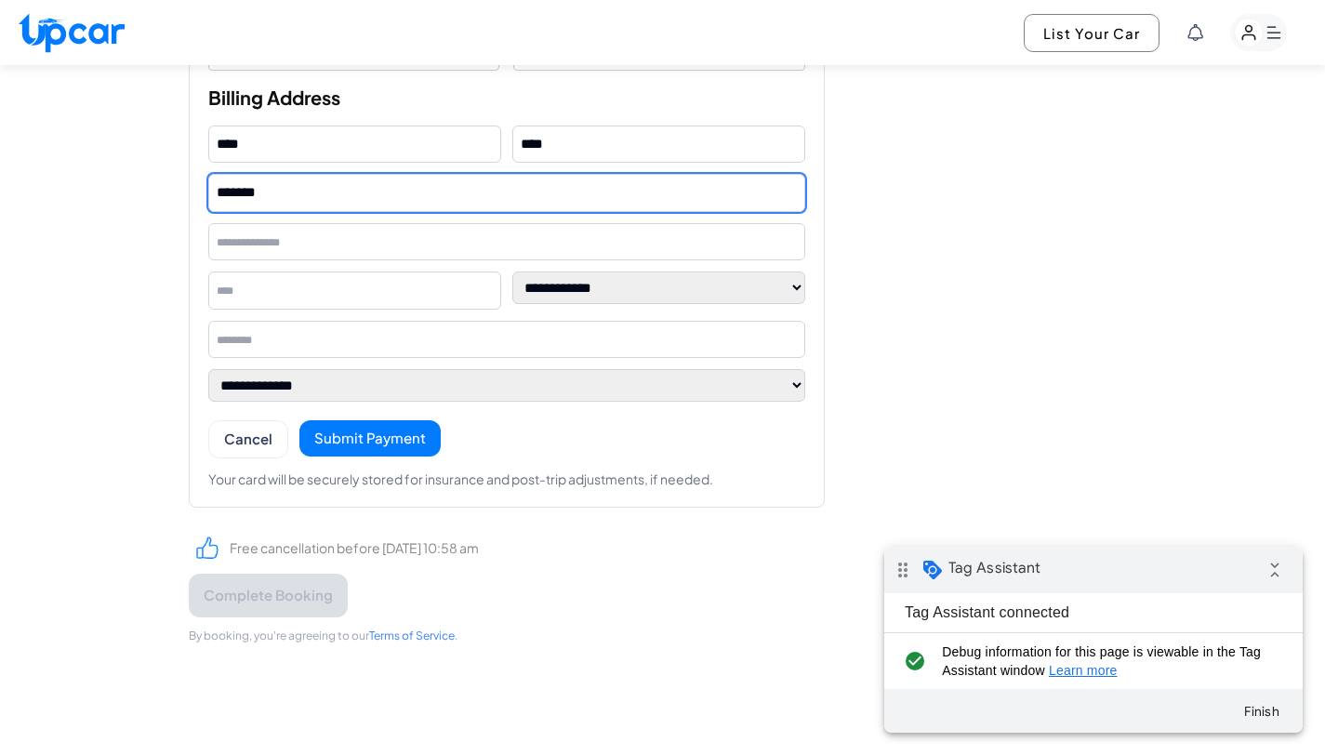
drag, startPoint x: 1338, startPoint y: 502, endPoint x: 1338, endPoint y: 615, distance: 113.4
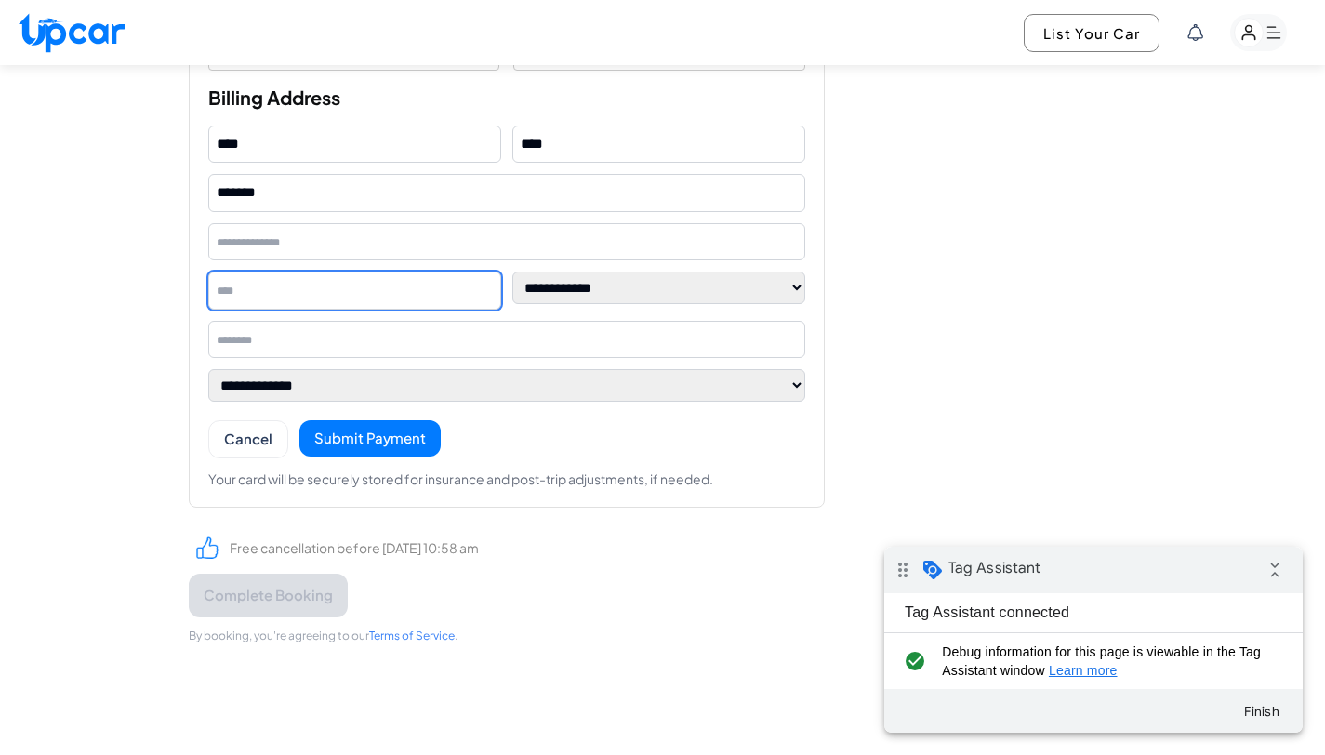
click at [390, 298] on input "text" at bounding box center [354, 290] width 293 height 38
type input "*******"
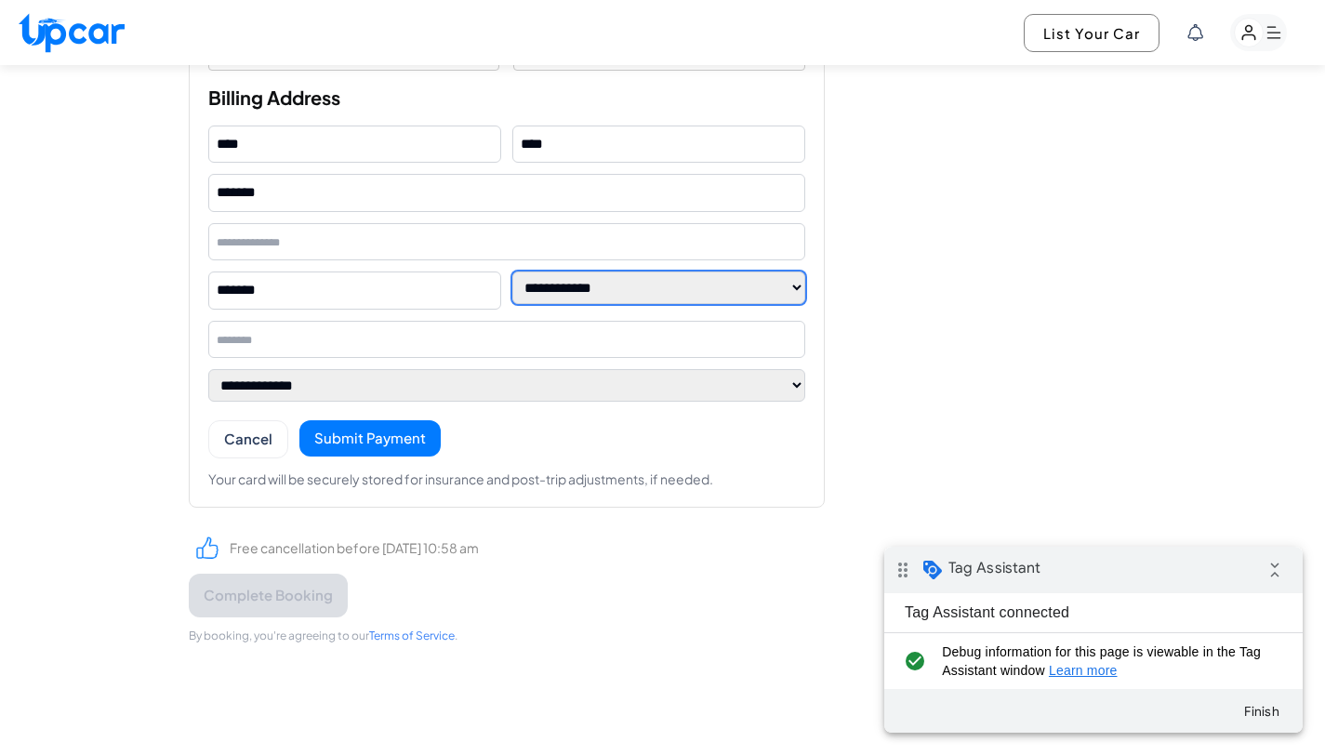
click at [602, 293] on select "**********" at bounding box center [658, 287] width 293 height 33
select select "**"
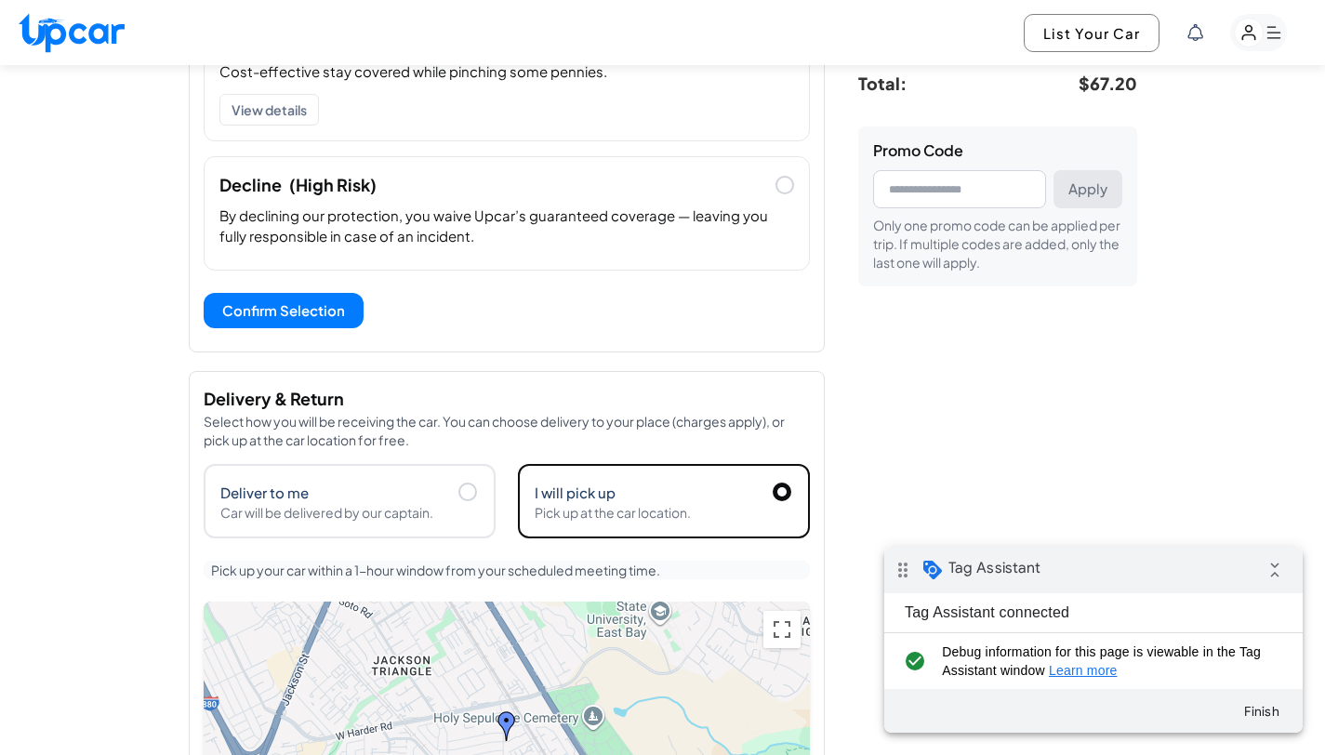
scroll to position [444, 0]
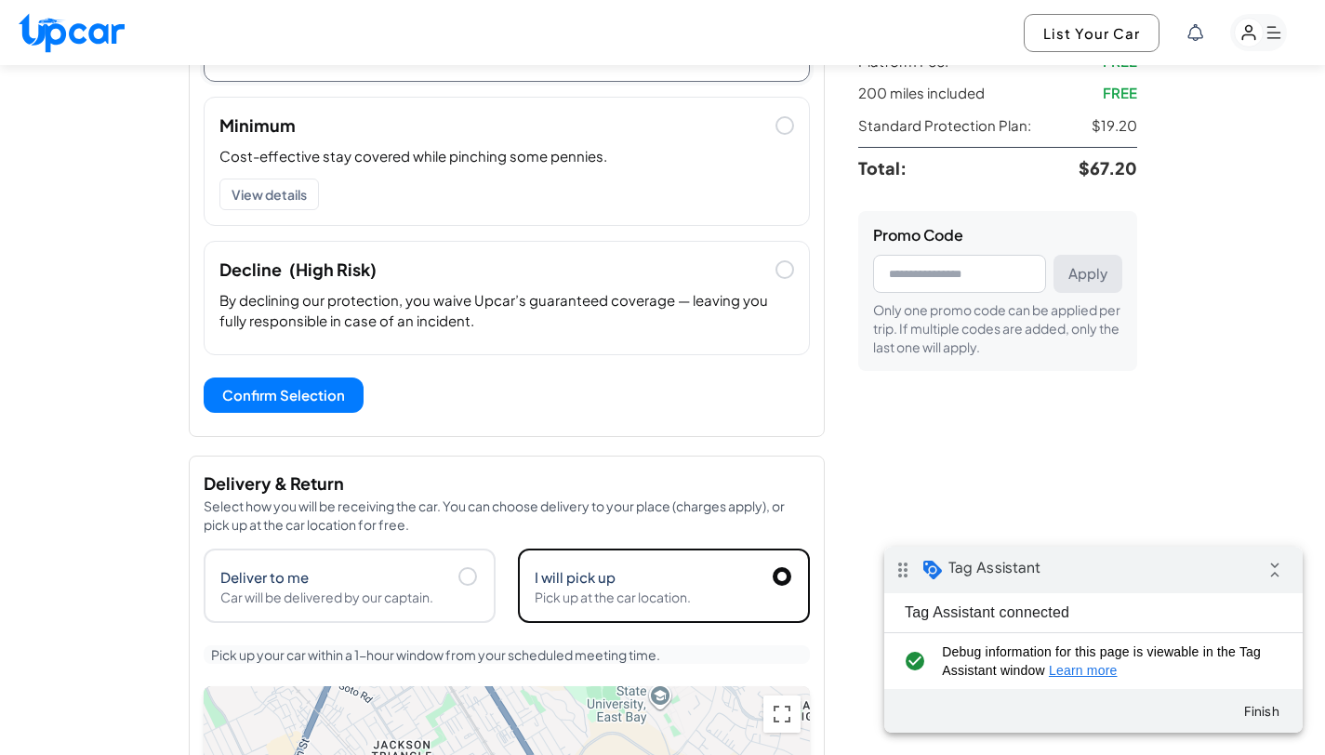
drag, startPoint x: 1338, startPoint y: 541, endPoint x: 1338, endPoint y: 152, distance: 388.6
click at [788, 243] on div "Decline (High Risk)" at bounding box center [507, 262] width 604 height 41
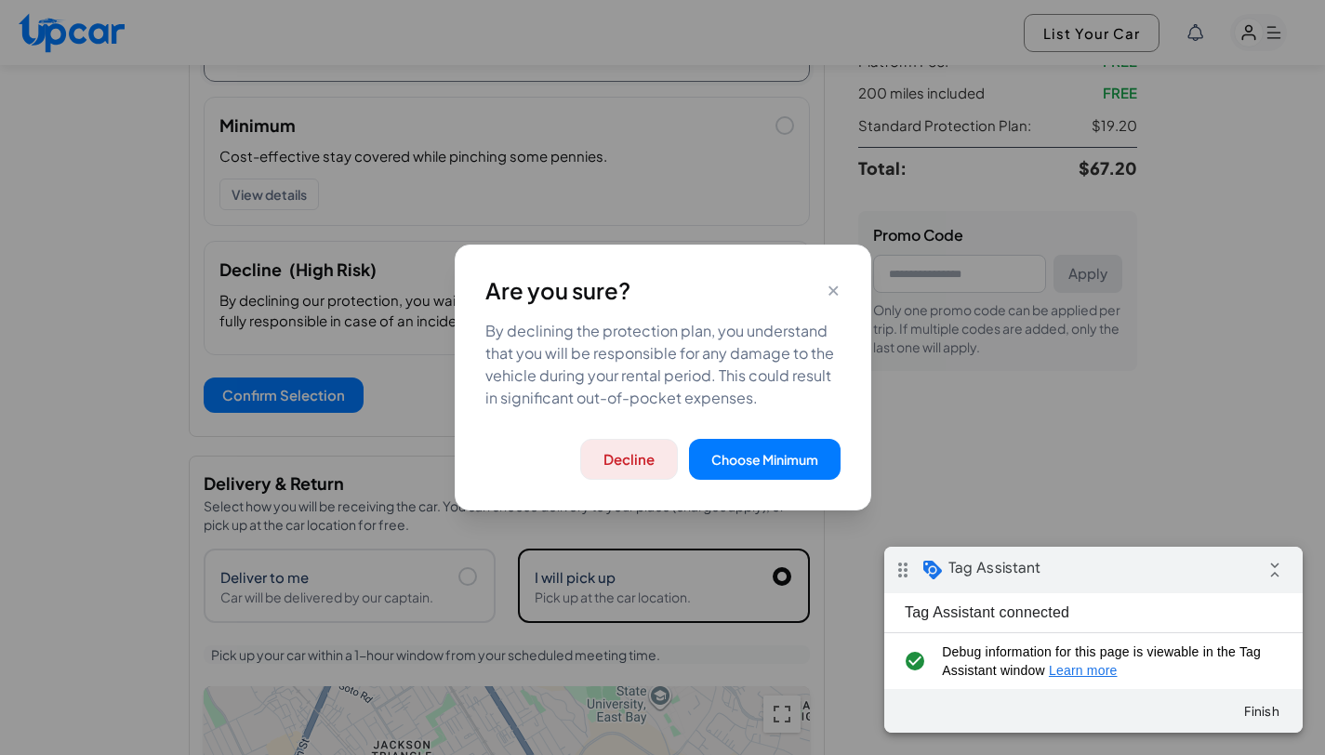
drag, startPoint x: 788, startPoint y: 450, endPoint x: 647, endPoint y: 464, distance: 142.0
click at [647, 464] on div "Decline Choose Minimum" at bounding box center [662, 460] width 355 height 42
click at [647, 464] on button "Decline" at bounding box center [629, 460] width 98 height 42
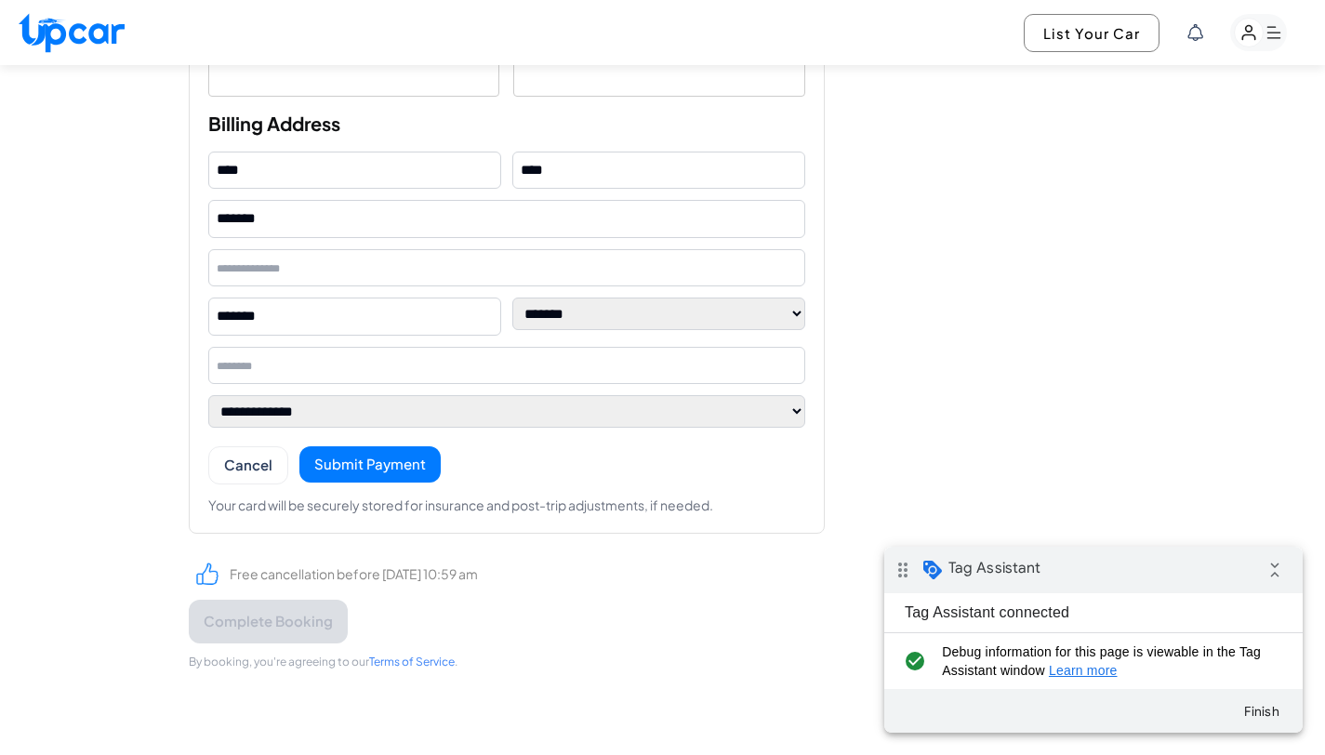
scroll to position [1701, 0]
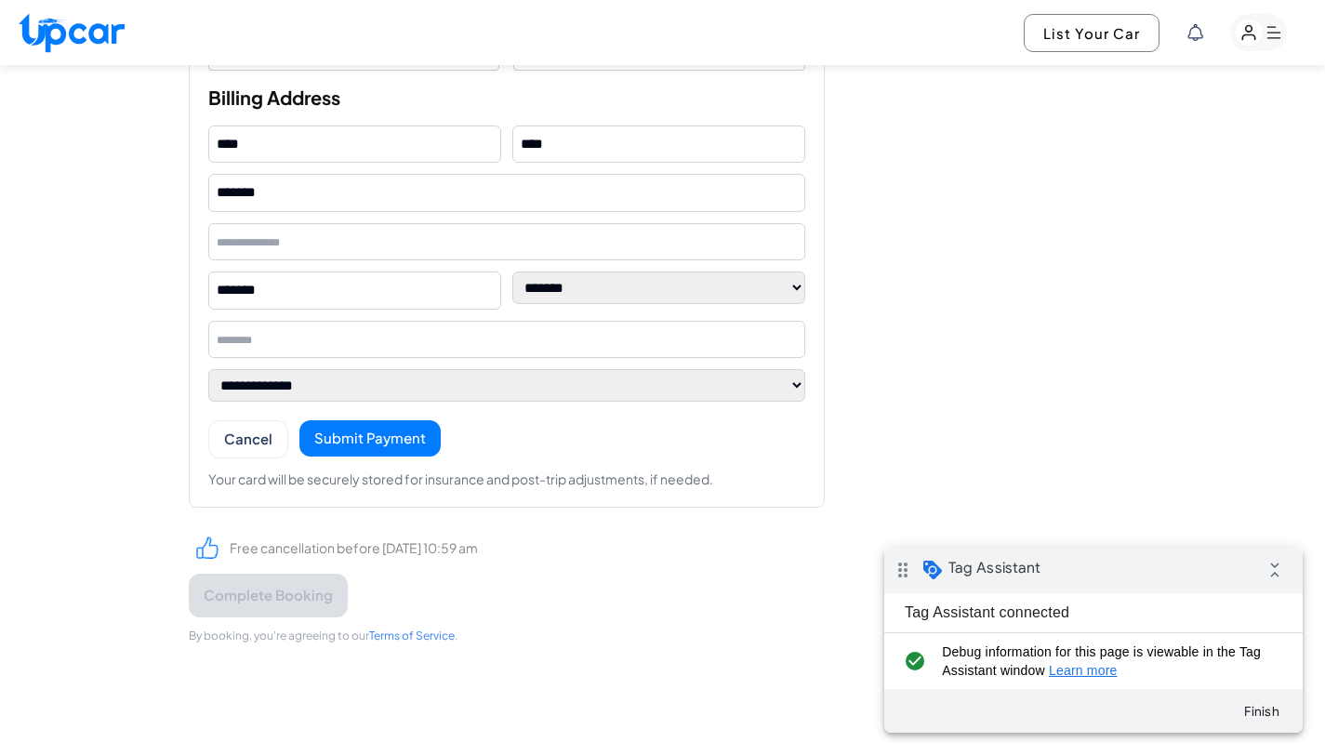
click at [360, 434] on button "Submit Payment" at bounding box center [369, 438] width 141 height 36
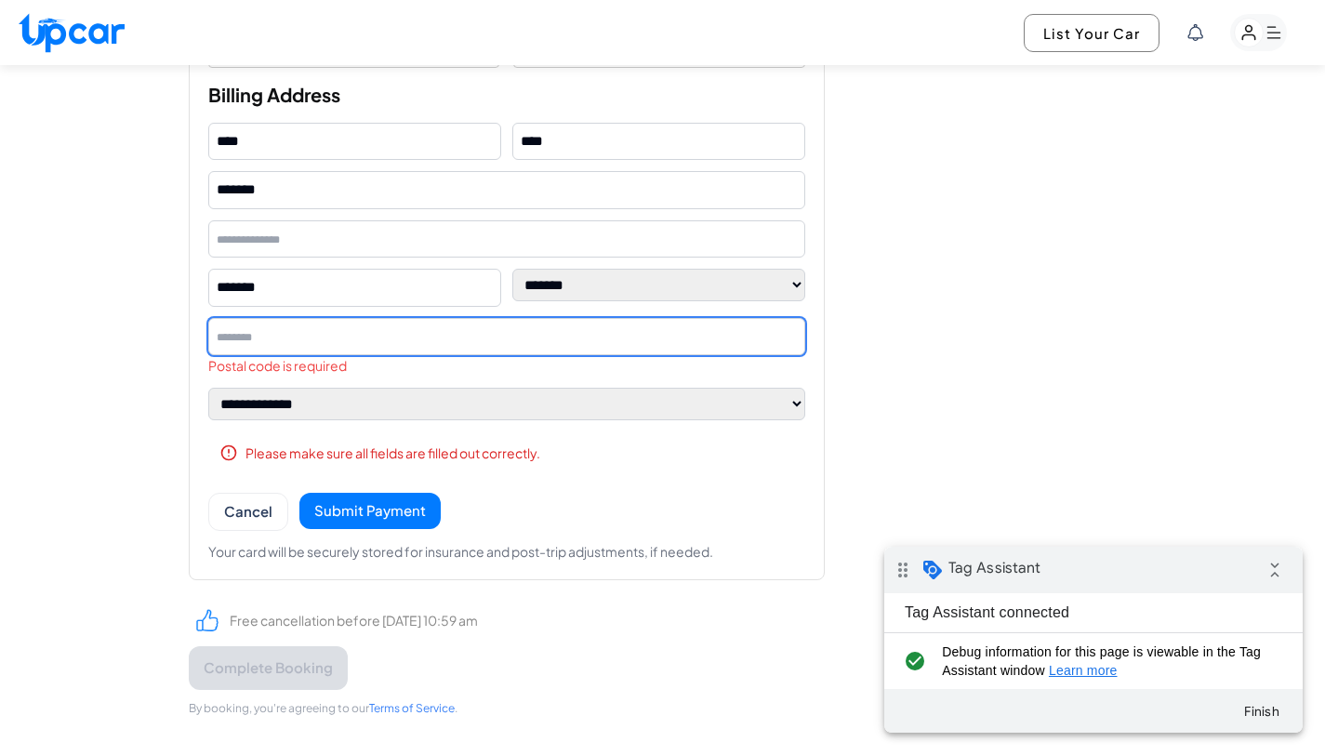
click at [387, 347] on input "text" at bounding box center [506, 337] width 597 height 38
type input "*****"
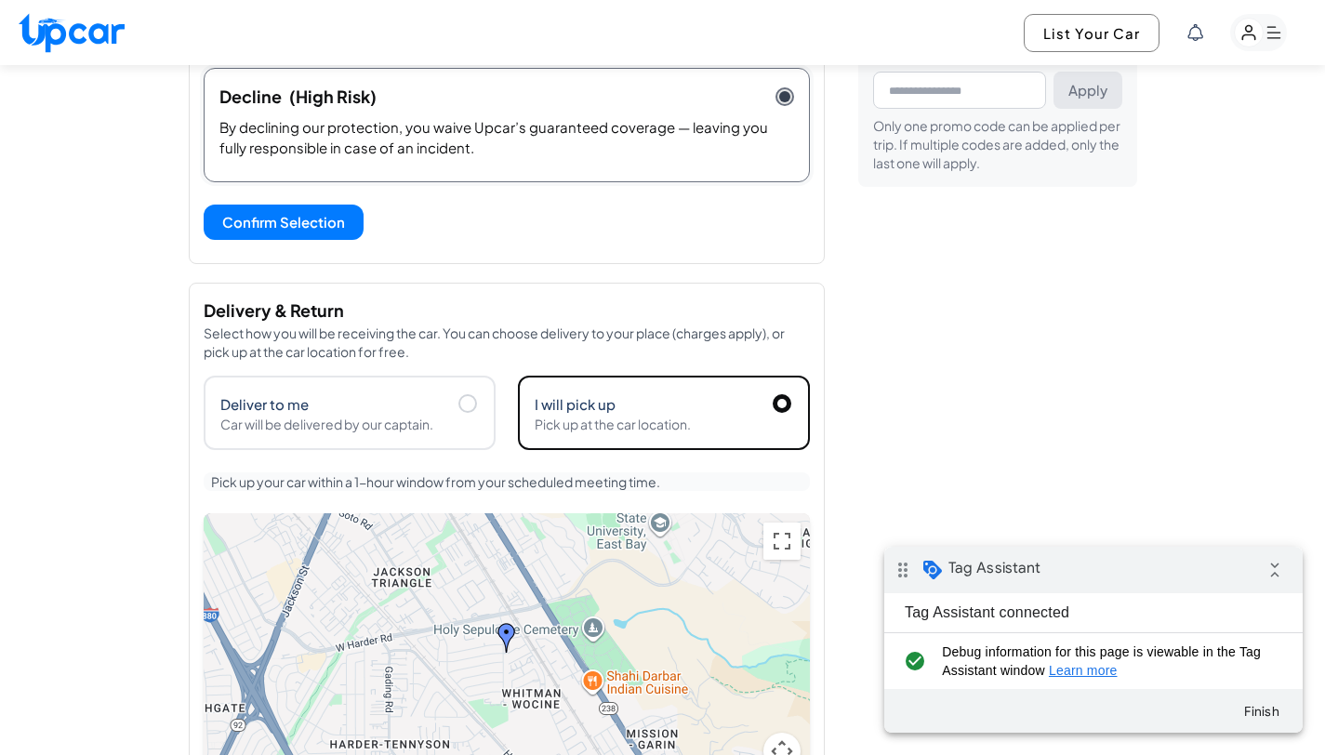
scroll to position [1777, 0]
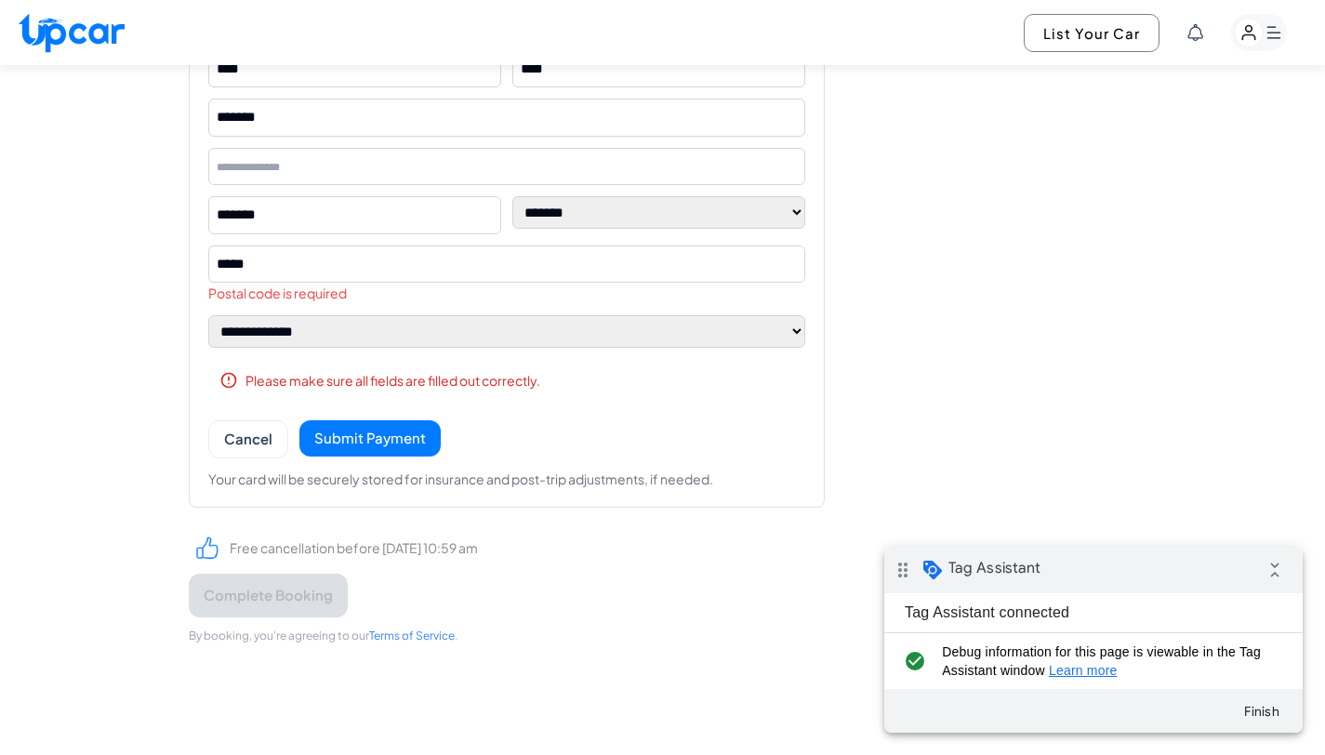
click at [405, 449] on button "Submit Payment" at bounding box center [369, 438] width 141 height 36
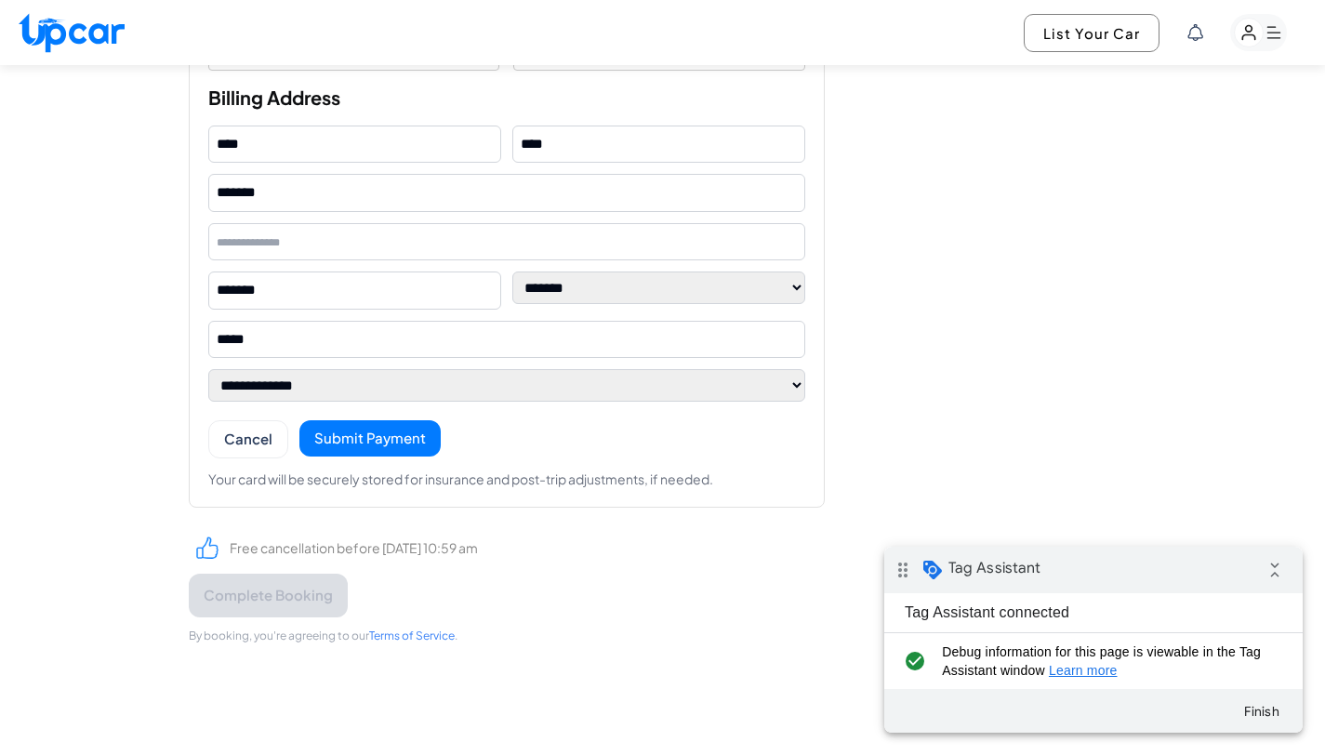
scroll to position [1701, 0]
click at [406, 443] on button "Submit Payment" at bounding box center [369, 438] width 141 height 36
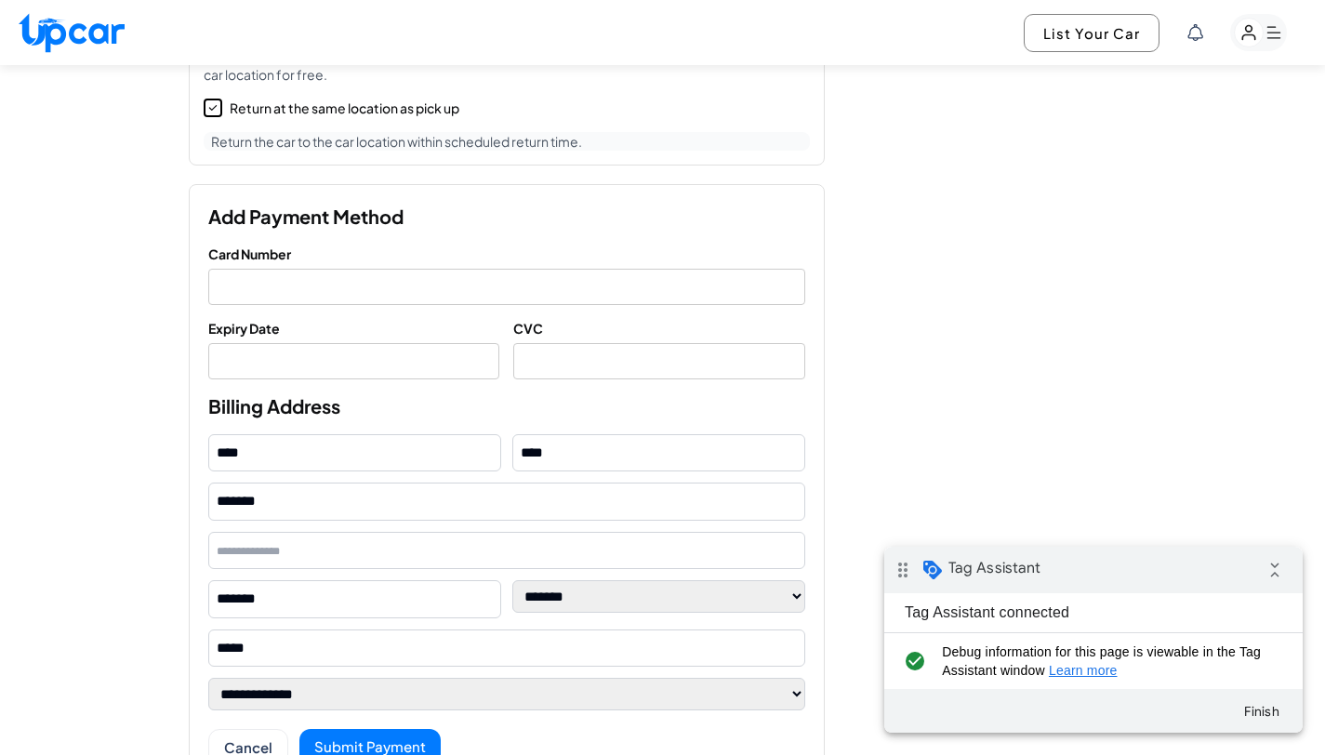
scroll to position [1277, 0]
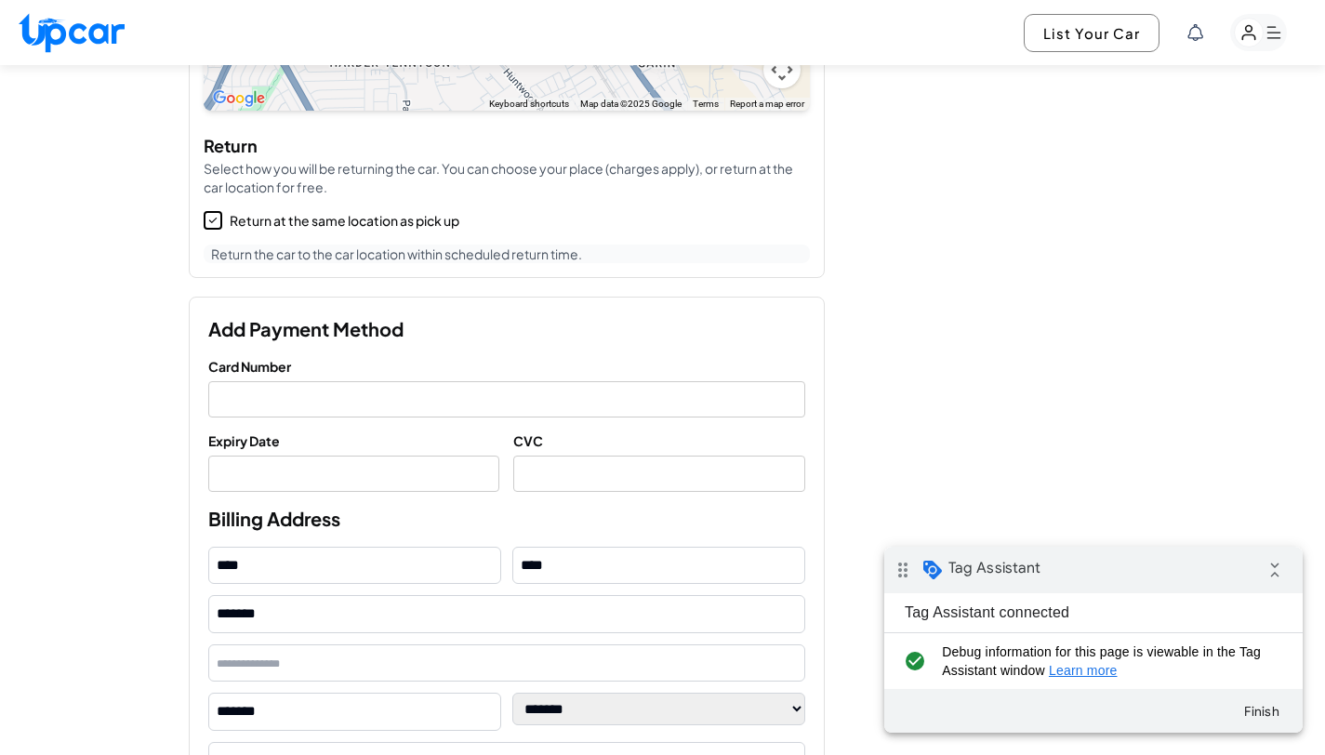
click at [398, 411] on div at bounding box center [506, 399] width 597 height 36
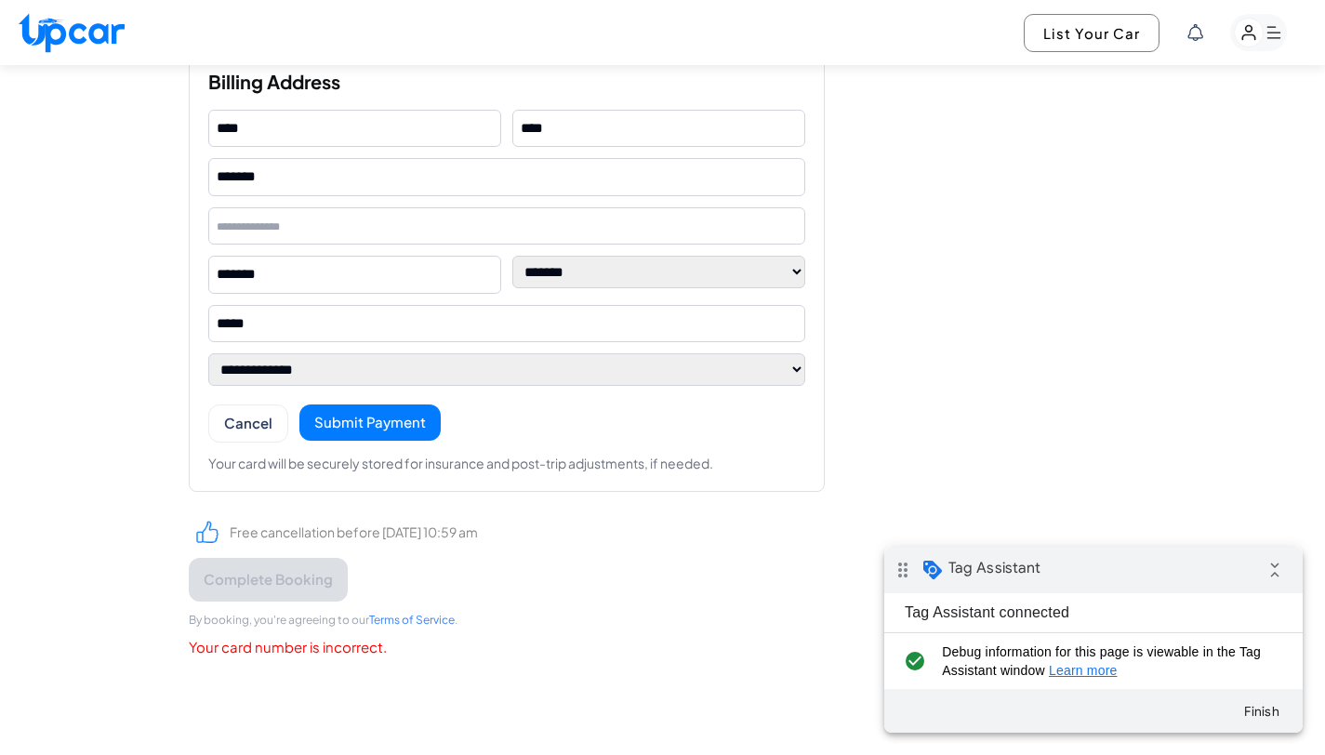
scroll to position [1732, 0]
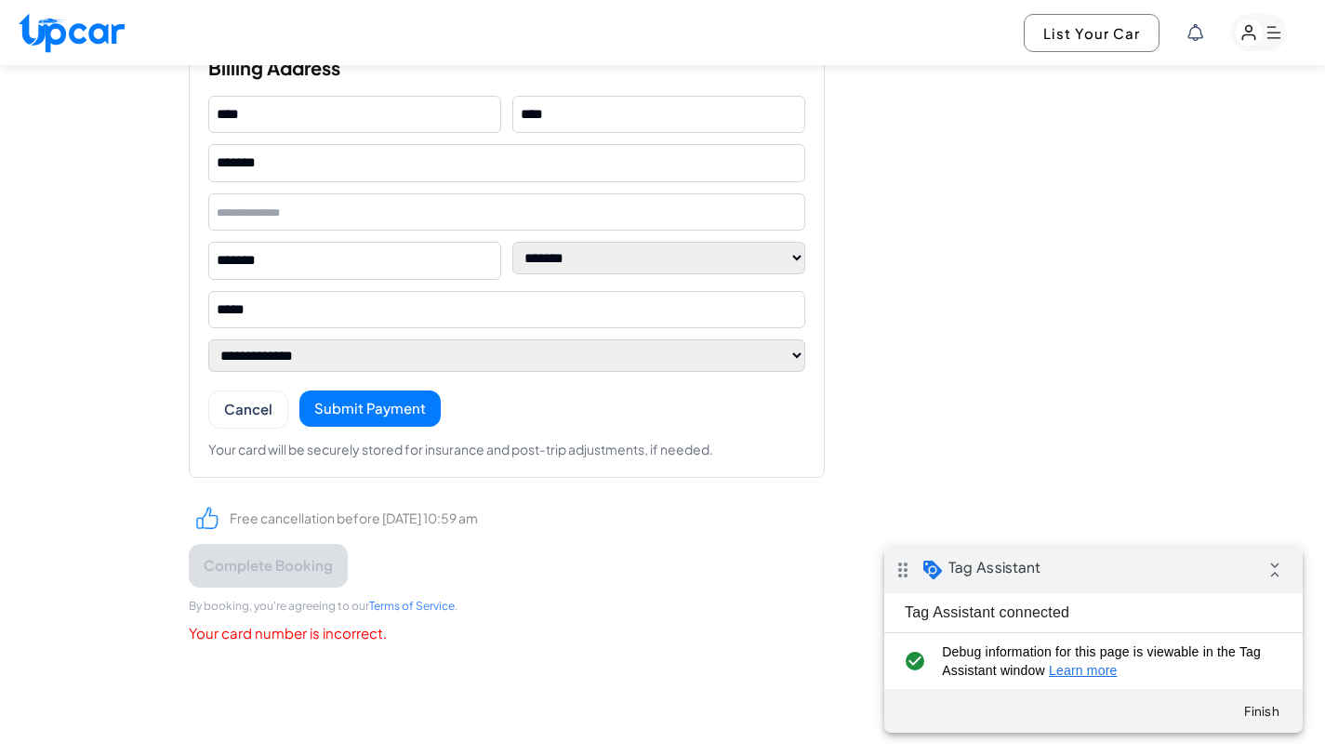
click at [418, 418] on button "Submit Payment" at bounding box center [369, 408] width 141 height 36
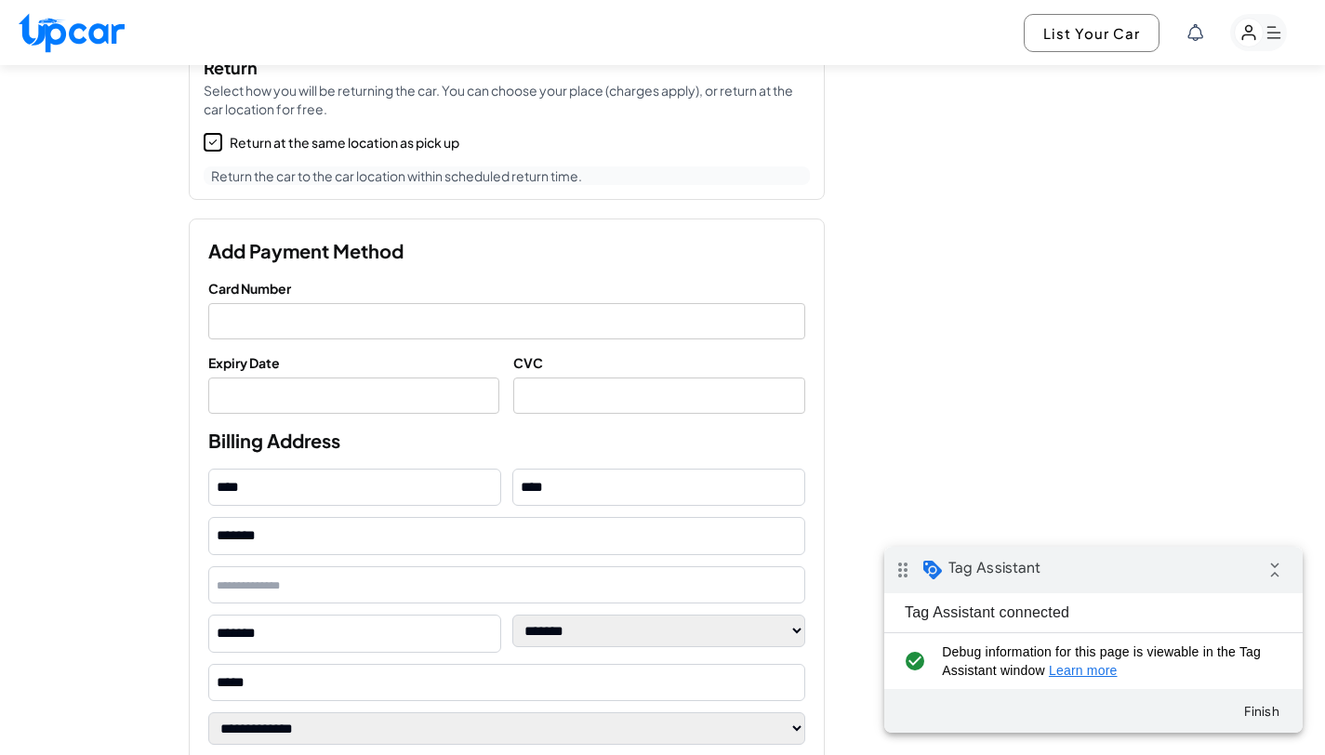
scroll to position [1322, 0]
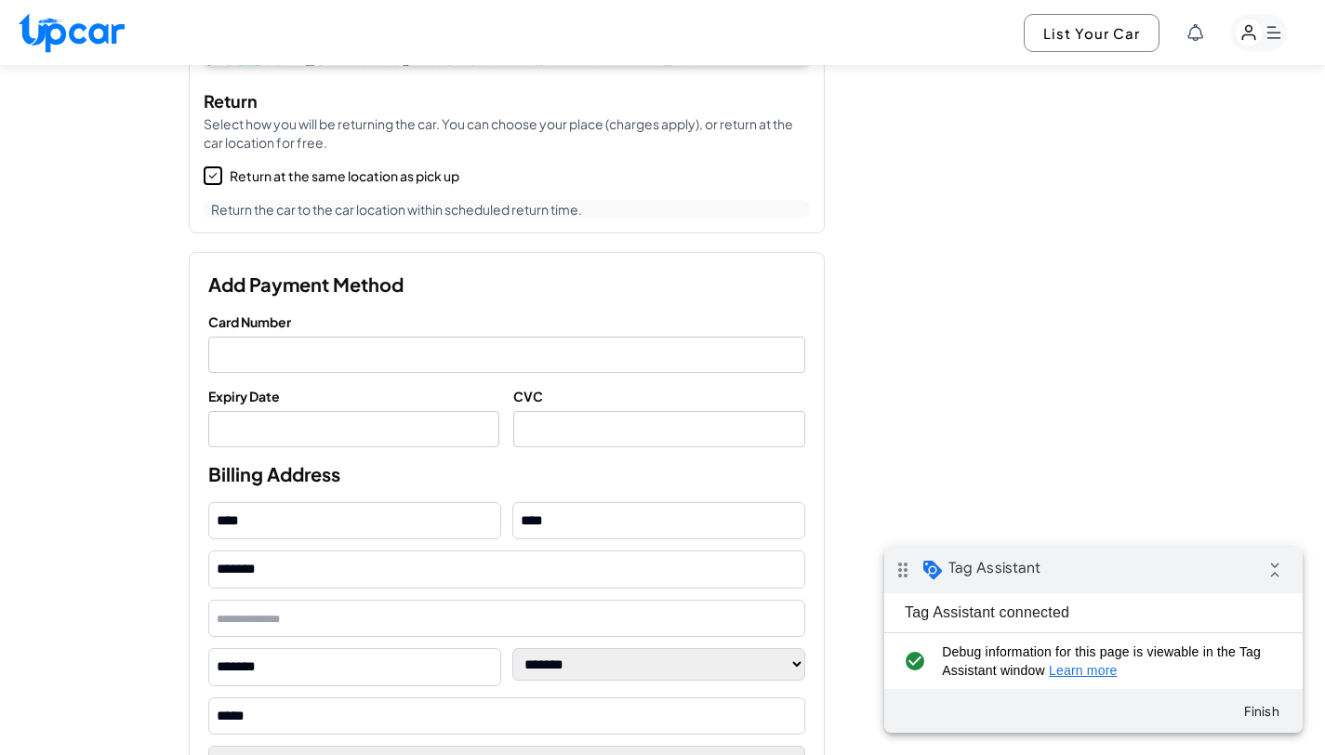
click at [282, 343] on div at bounding box center [506, 355] width 597 height 36
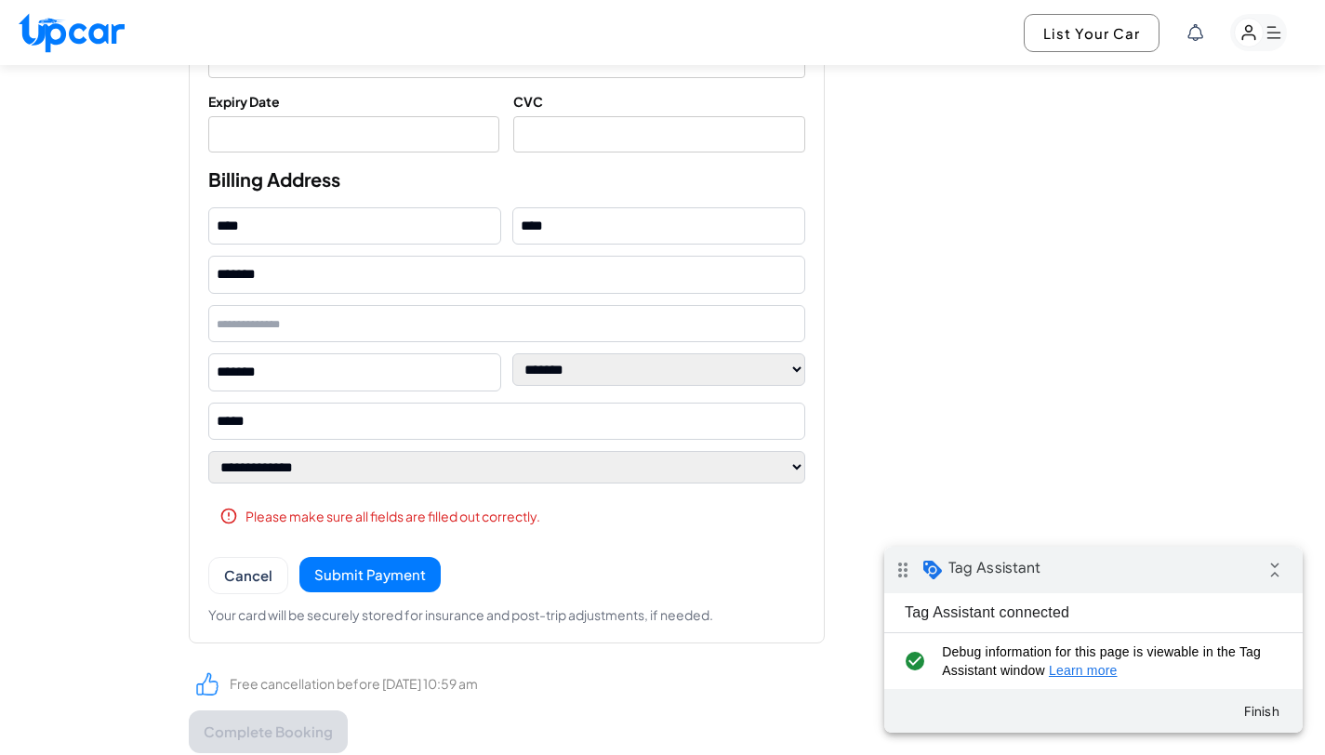
scroll to position [1770, 0]
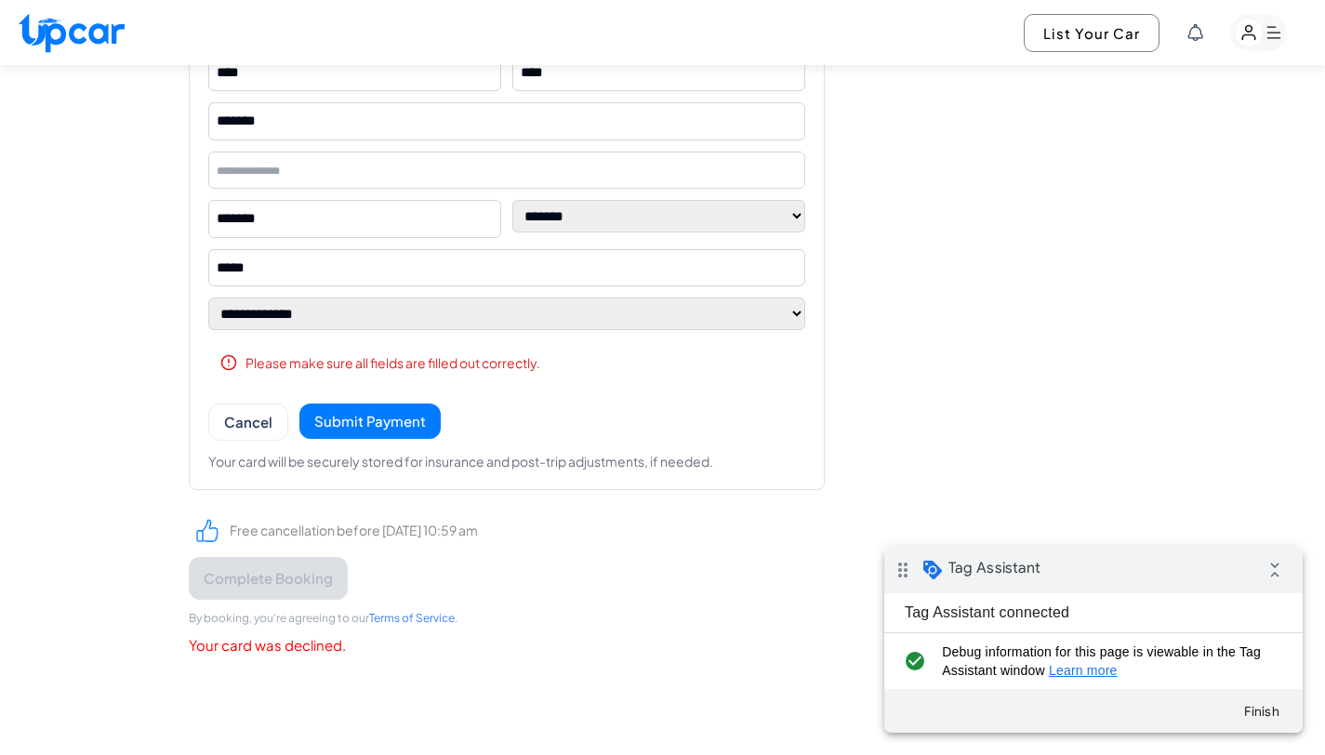
click at [345, 421] on button "Submit Payment" at bounding box center [369, 422] width 141 height 36
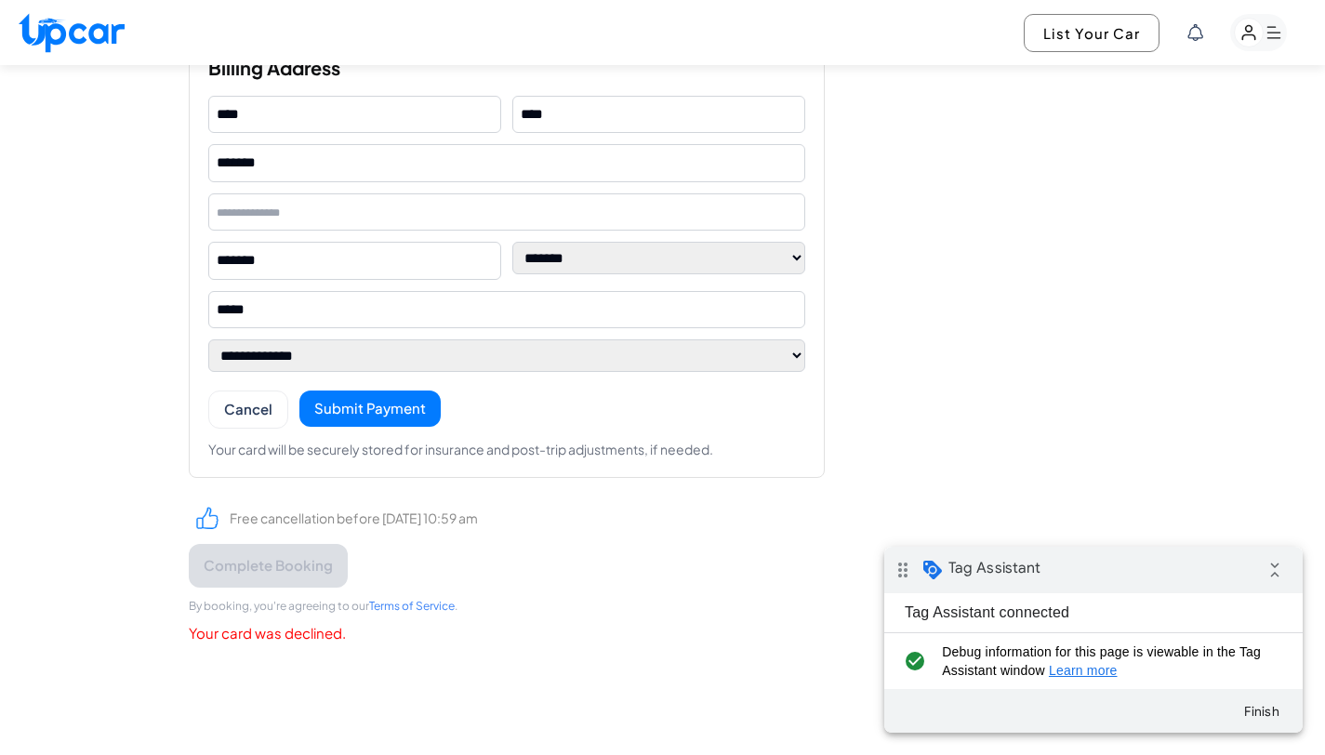
scroll to position [1732, 0]
click at [359, 416] on button "Submit Payment" at bounding box center [369, 408] width 141 height 36
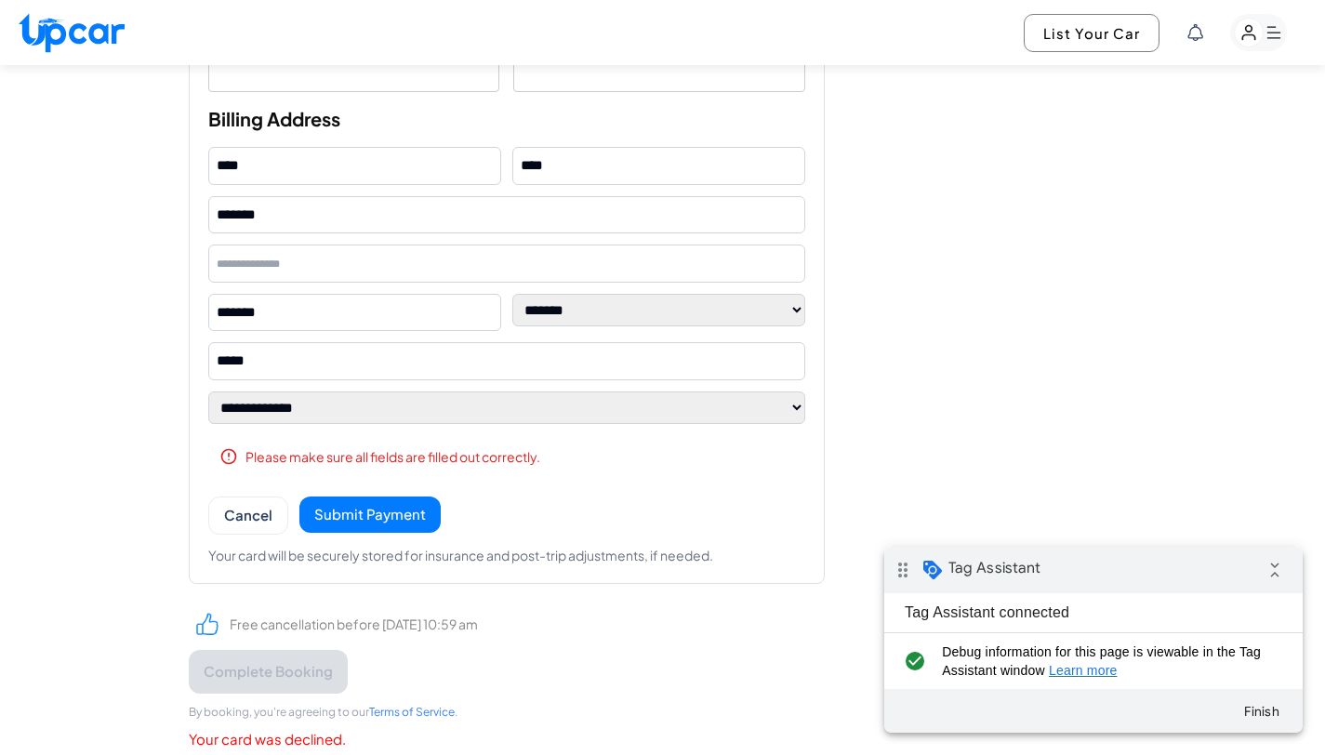
scroll to position [1700, 0]
click at [346, 517] on button "Submit Payment" at bounding box center [369, 513] width 141 height 36
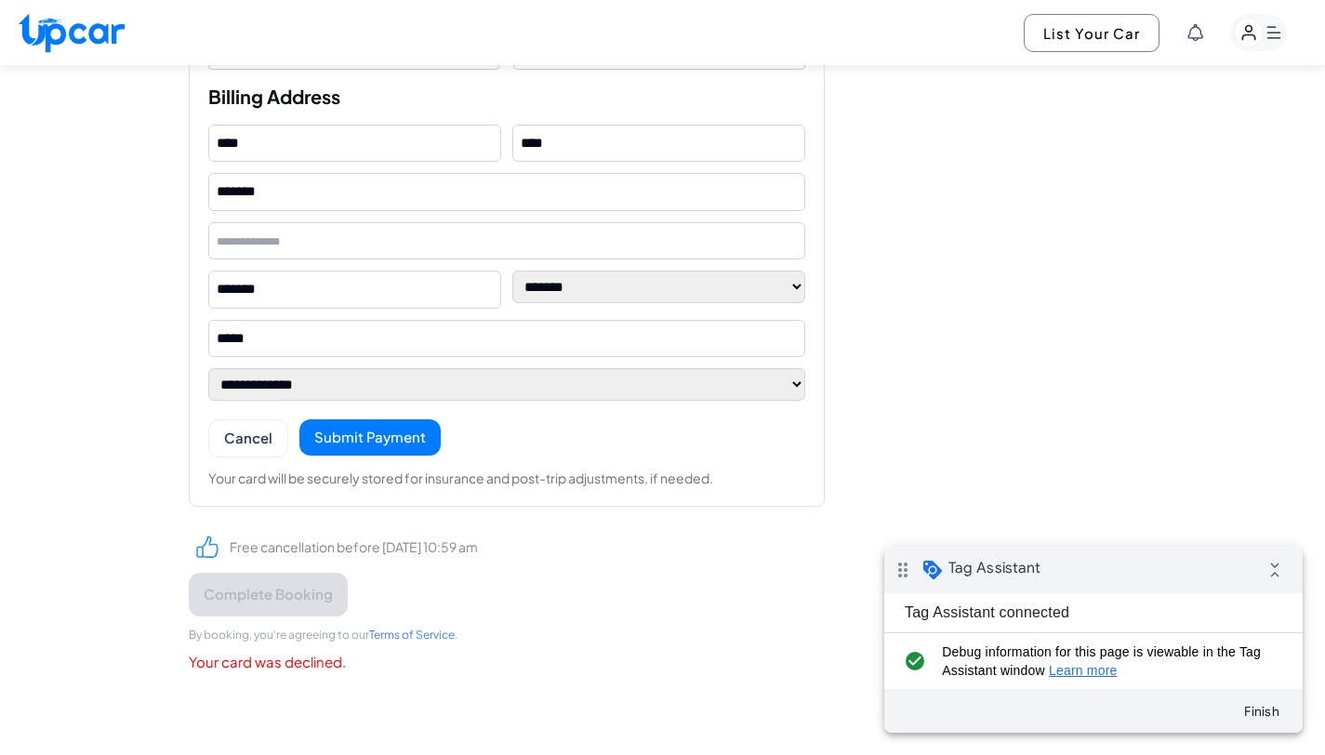
click at [394, 436] on button "Submit Payment" at bounding box center [369, 437] width 141 height 36
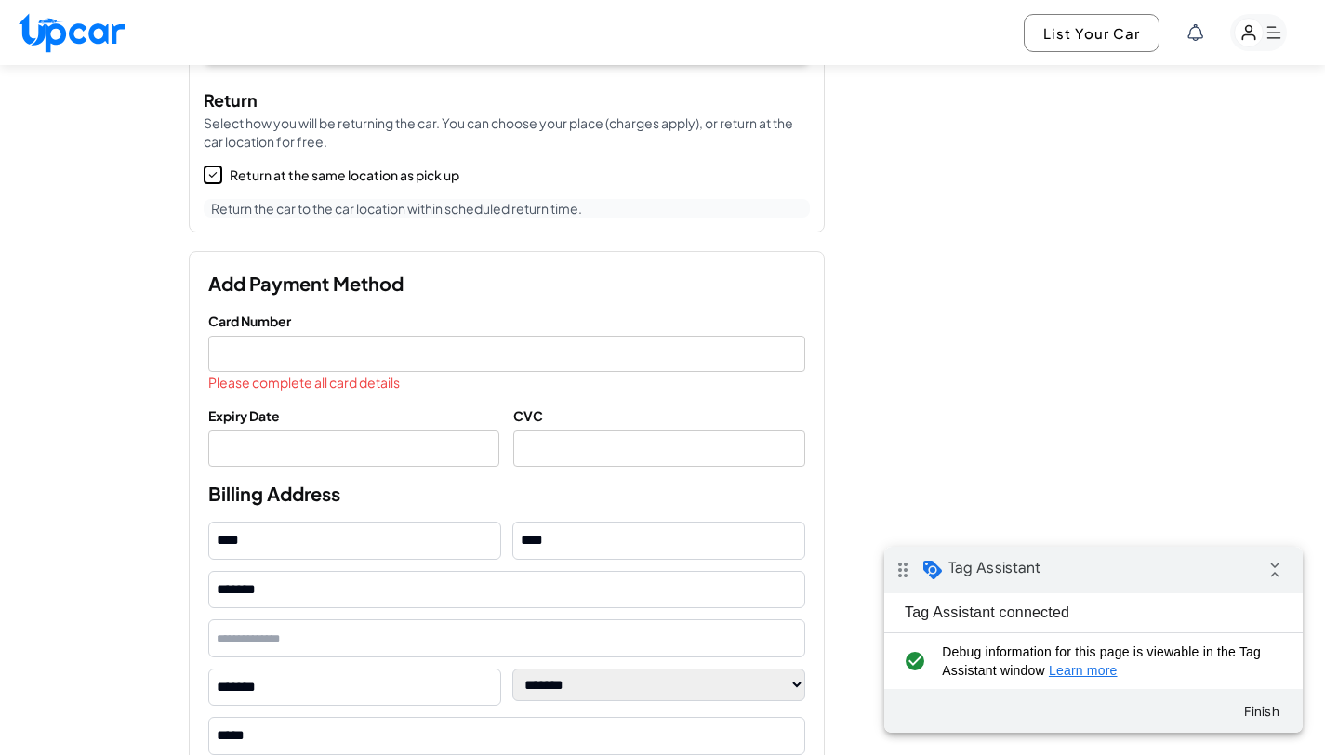
scroll to position [1320, 0]
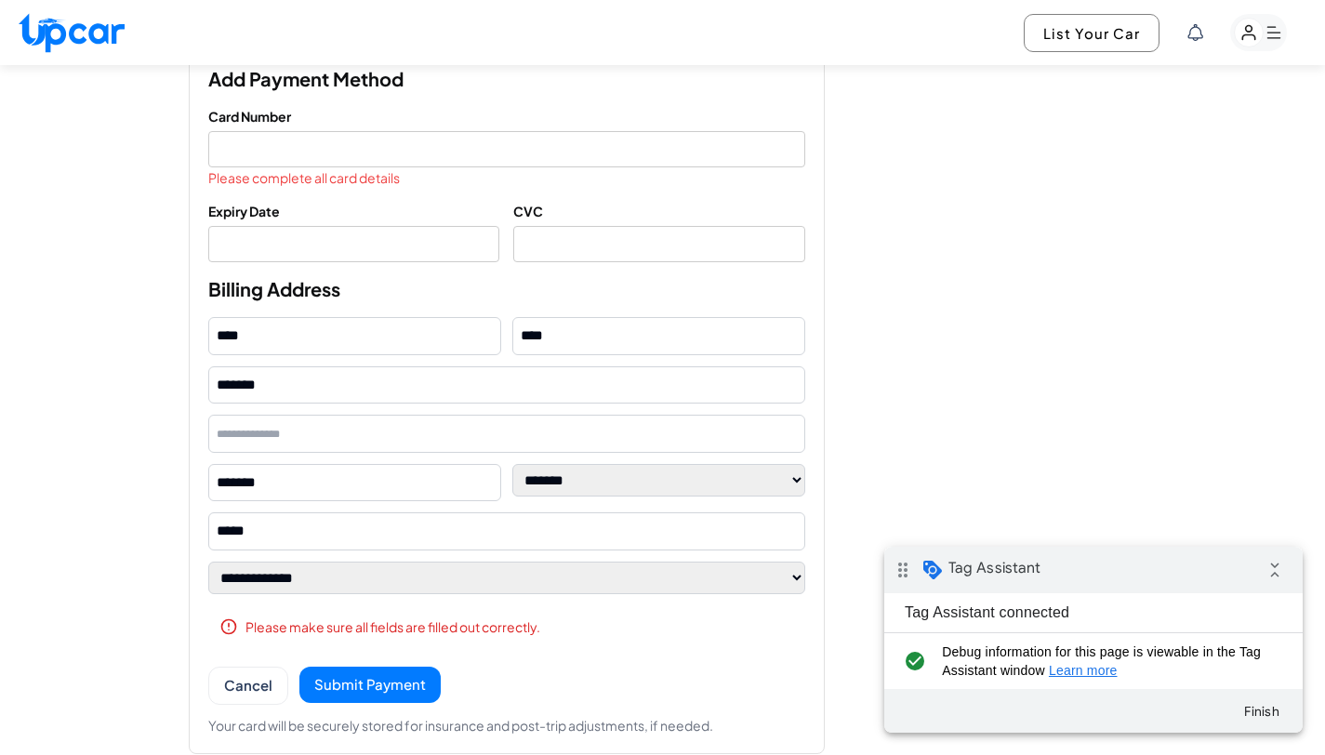
scroll to position [1801, 0]
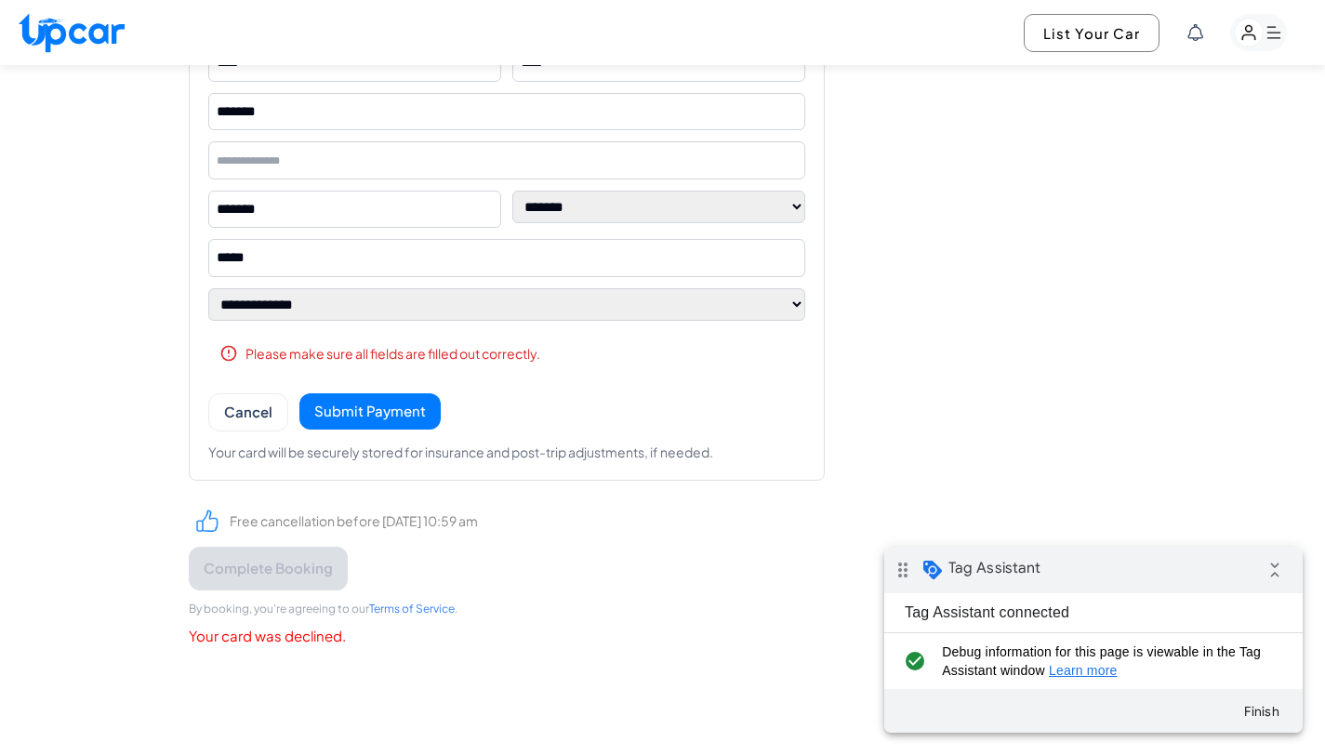
click at [415, 415] on button "Submit Payment" at bounding box center [369, 411] width 141 height 36
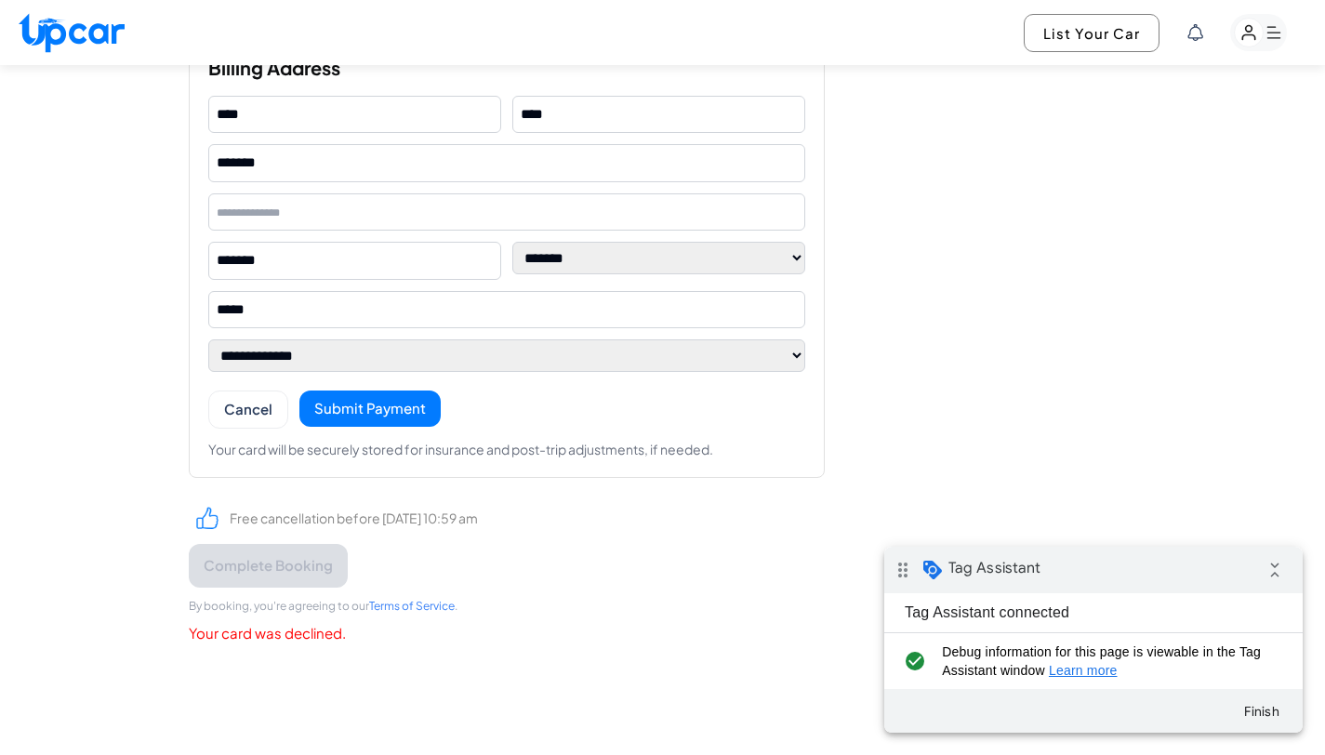
scroll to position [1732, 0]
click at [376, 411] on button "Submit Payment" at bounding box center [369, 408] width 141 height 36
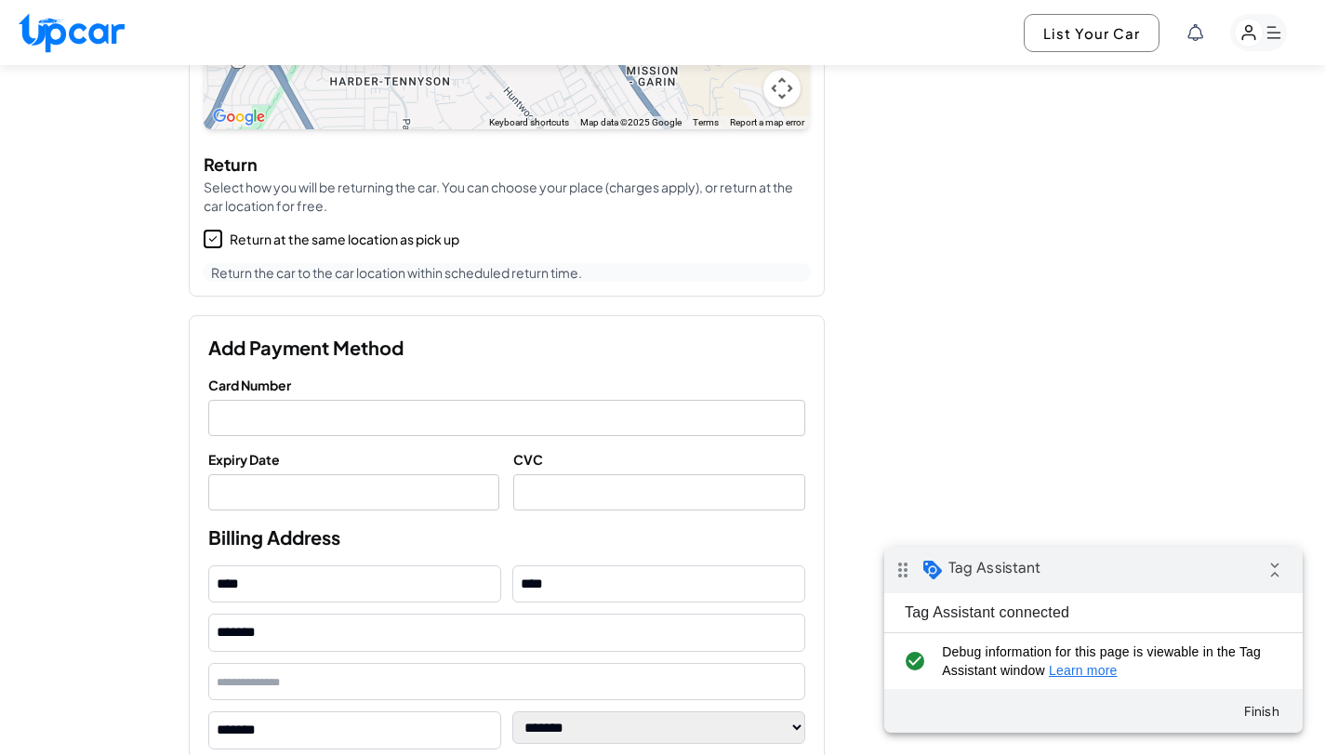
scroll to position [1212, 0]
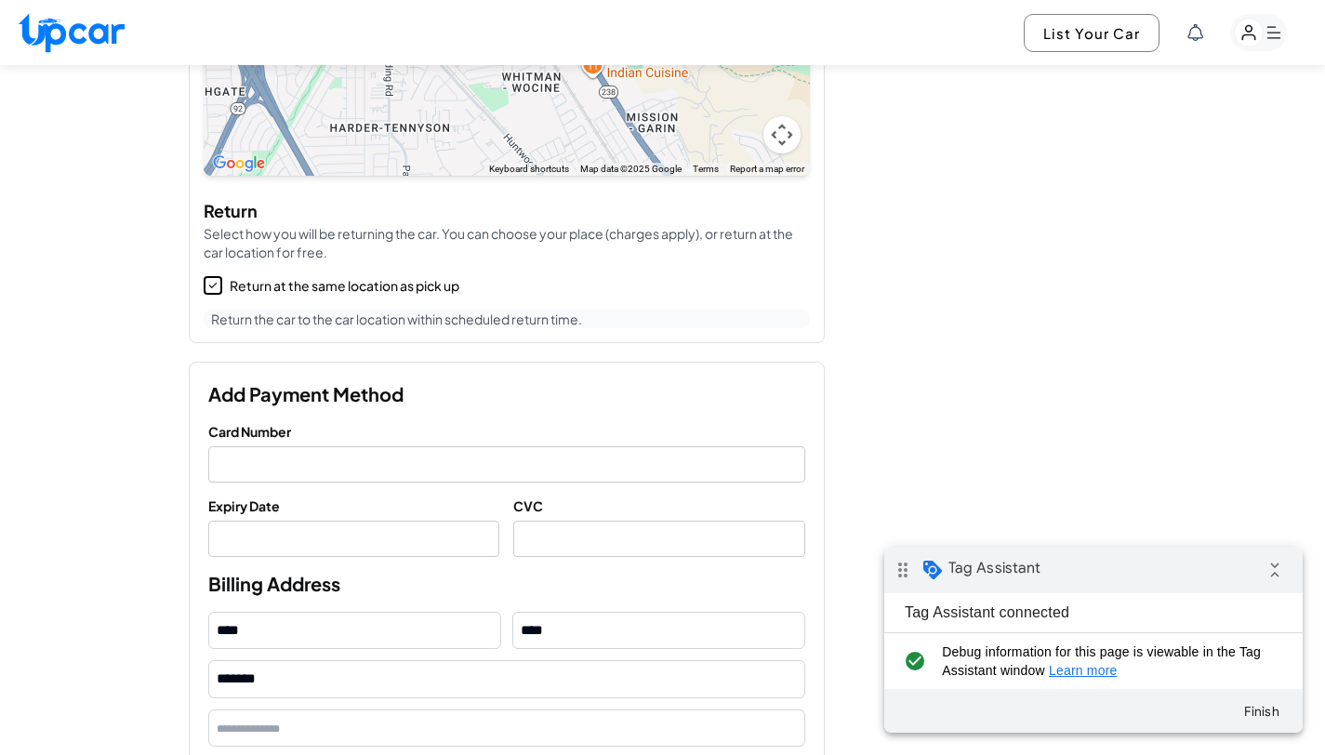
click at [391, 472] on div at bounding box center [506, 464] width 597 height 36
click at [404, 455] on div at bounding box center [506, 464] width 597 height 36
click at [333, 547] on div at bounding box center [354, 539] width 292 height 36
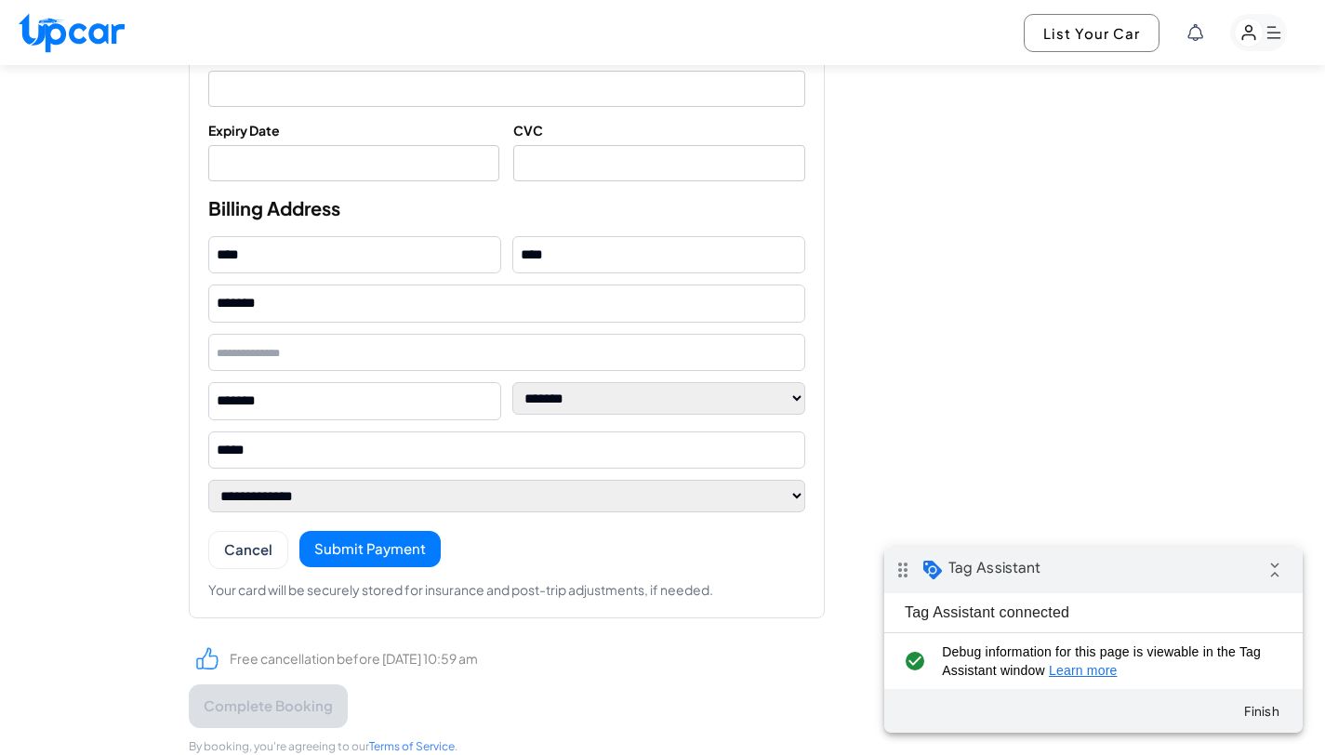
scroll to position [1730, 0]
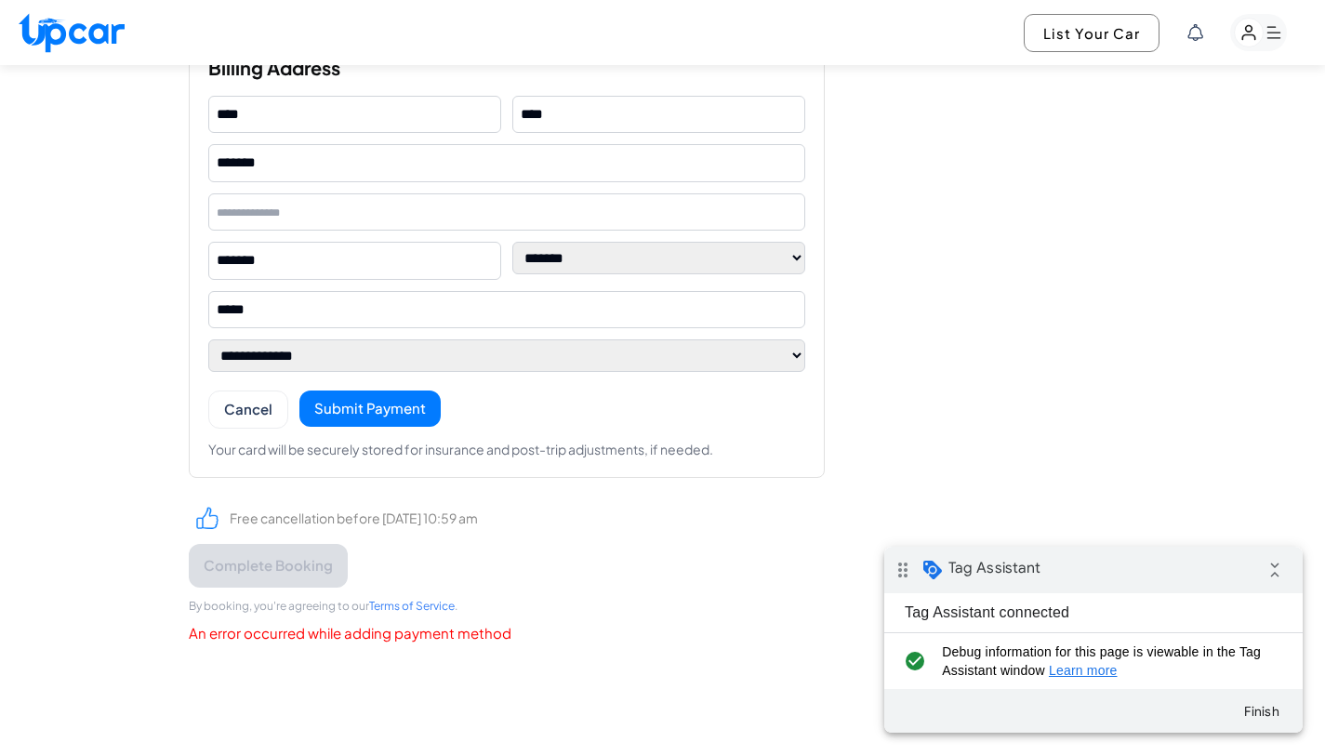
click at [410, 404] on button "Submit Payment" at bounding box center [369, 408] width 141 height 36
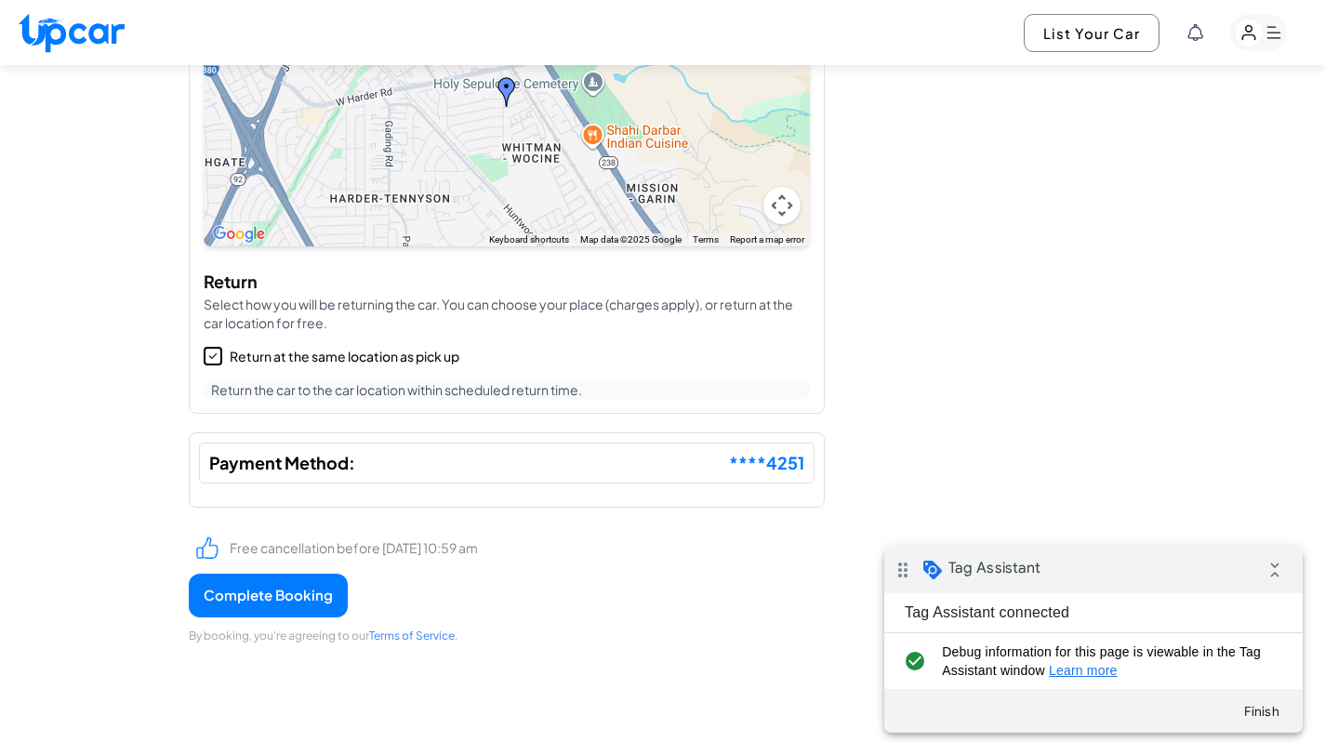
scroll to position [1141, 0]
click at [277, 592] on button "Complete Booking" at bounding box center [268, 597] width 159 height 44
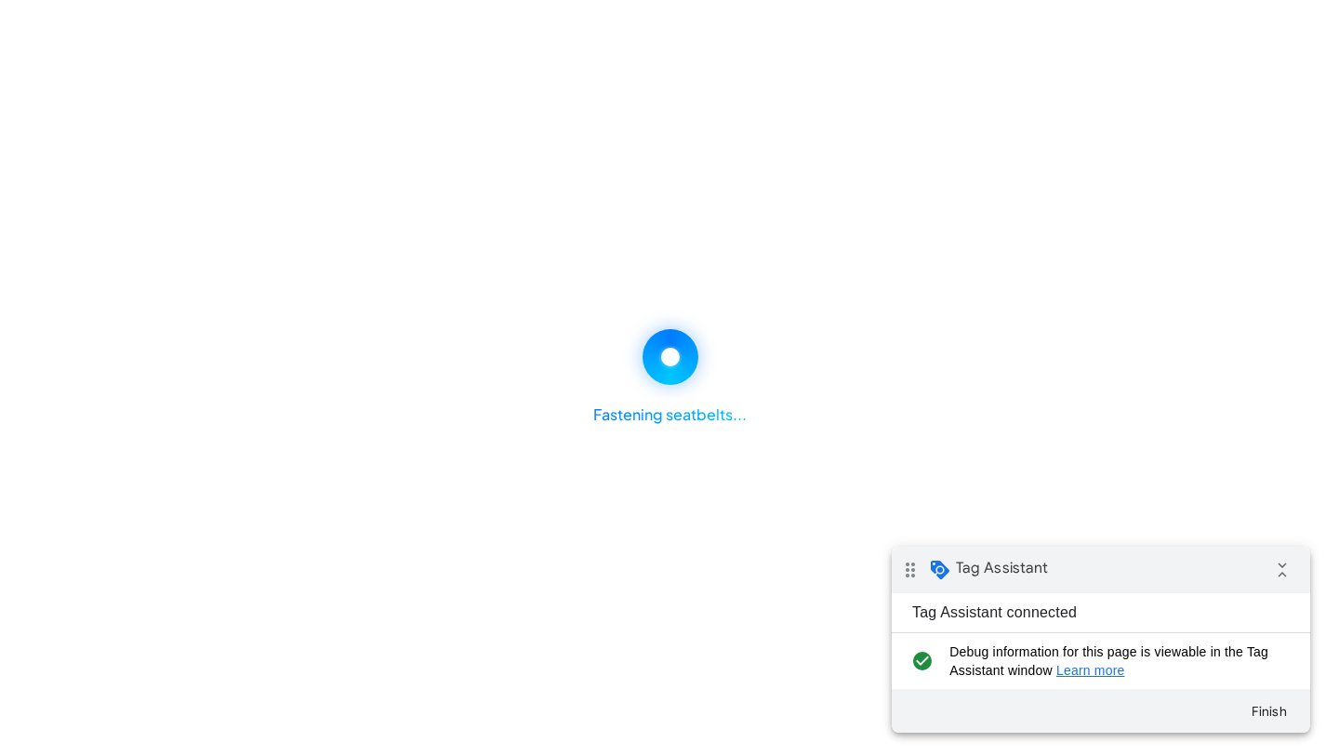
scroll to position [0, 0]
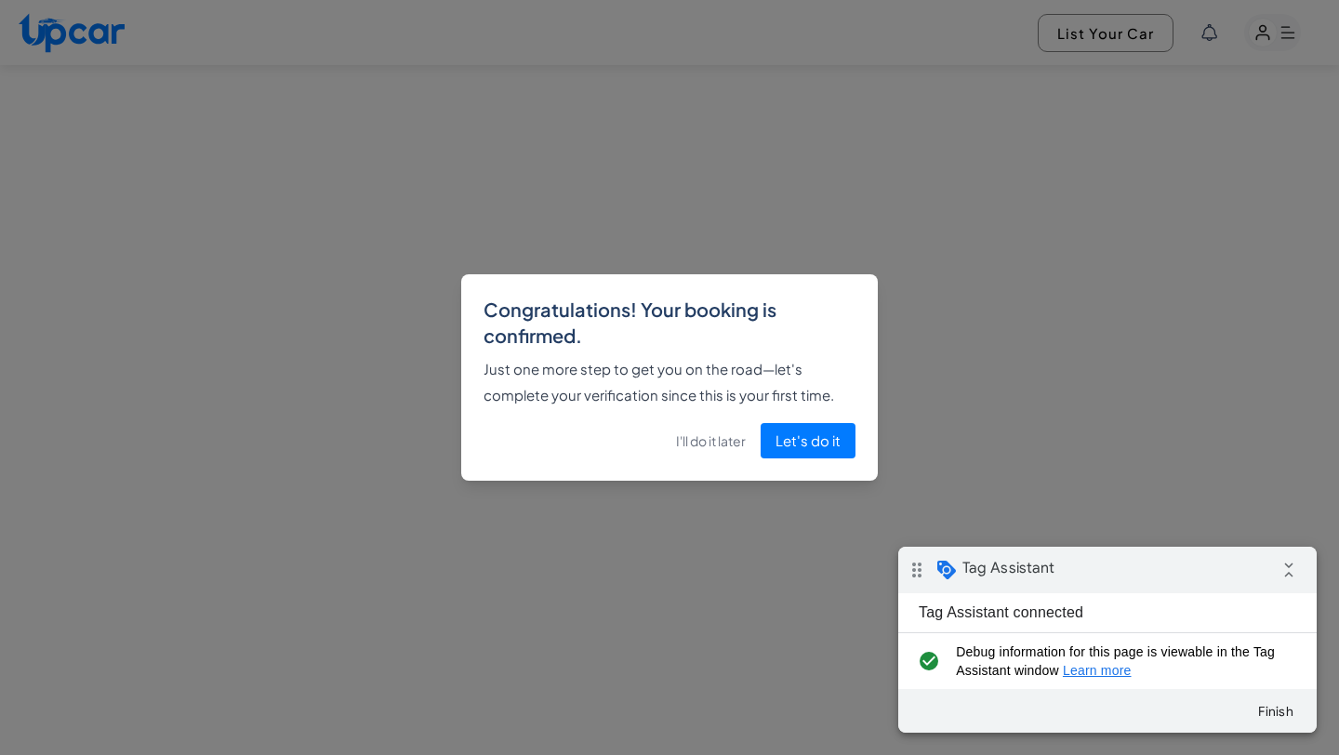
click at [731, 438] on button "I'll do it later" at bounding box center [711, 441] width 70 height 36
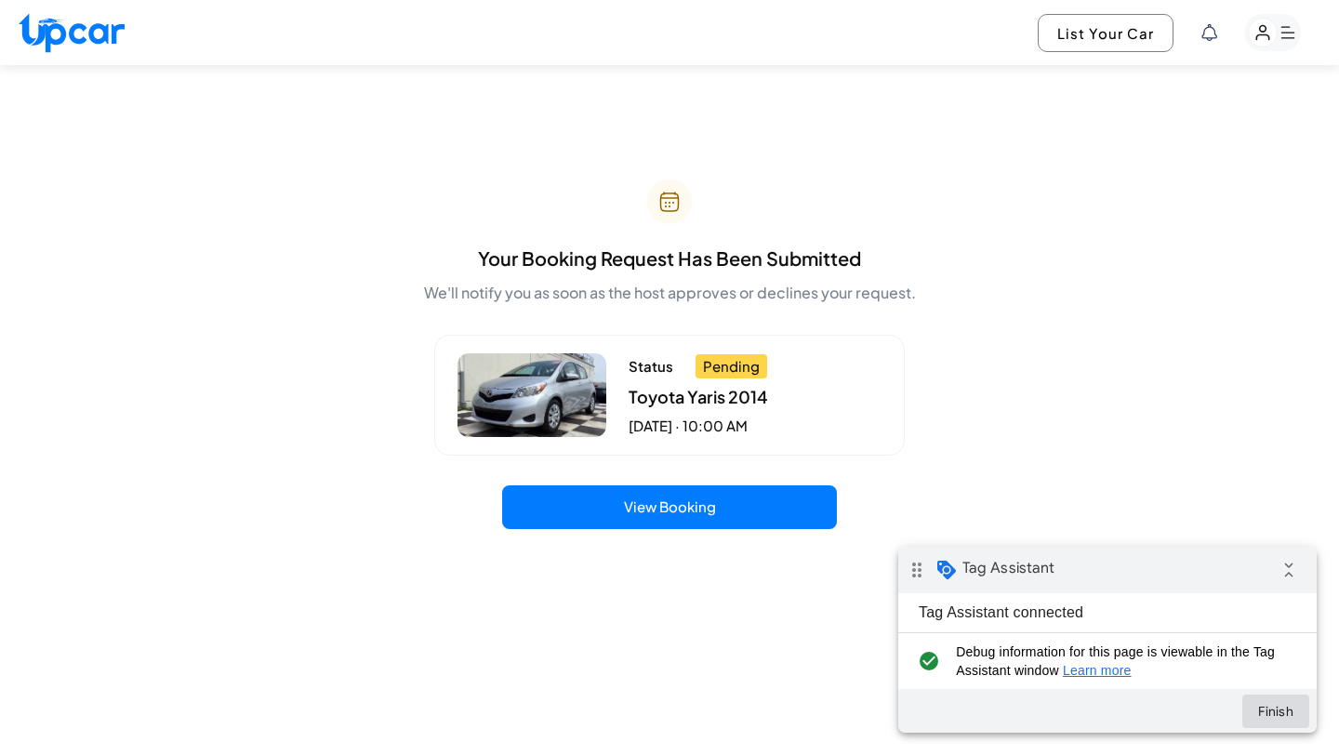
click at [1281, 703] on button "Finish" at bounding box center [1275, 711] width 67 height 33
